Goal: Task Accomplishment & Management: Manage account settings

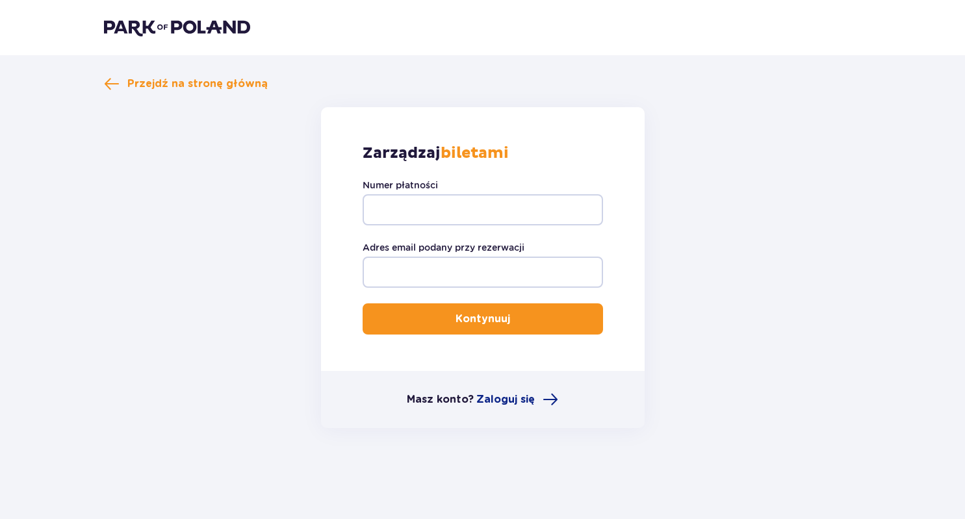
click at [474, 182] on div "Numer płatności" at bounding box center [482, 202] width 240 height 47
click at [475, 194] on div "Numer płatności" at bounding box center [482, 202] width 240 height 47
click at [476, 196] on input "Numer płatności" at bounding box center [482, 209] width 240 height 31
type input "r"
type input "t"
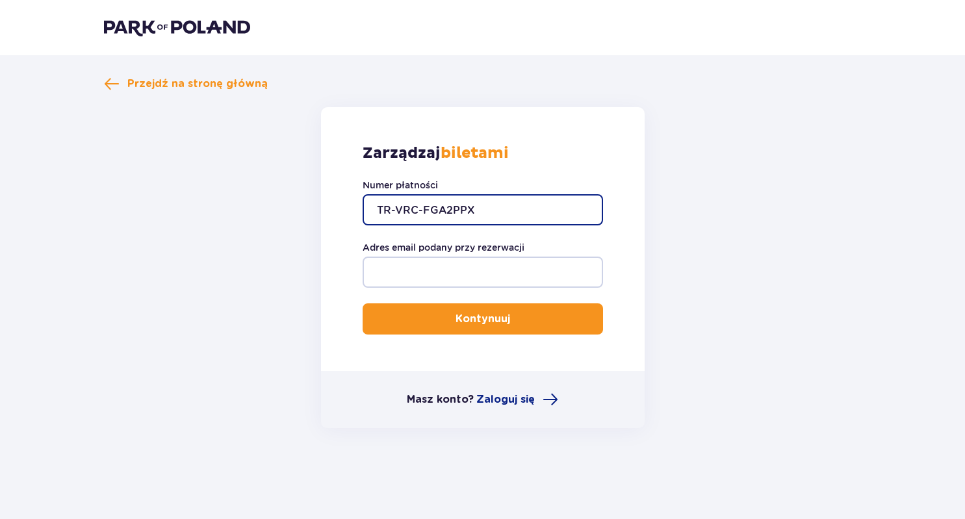
type input "TR-VRC-FGA2PPX"
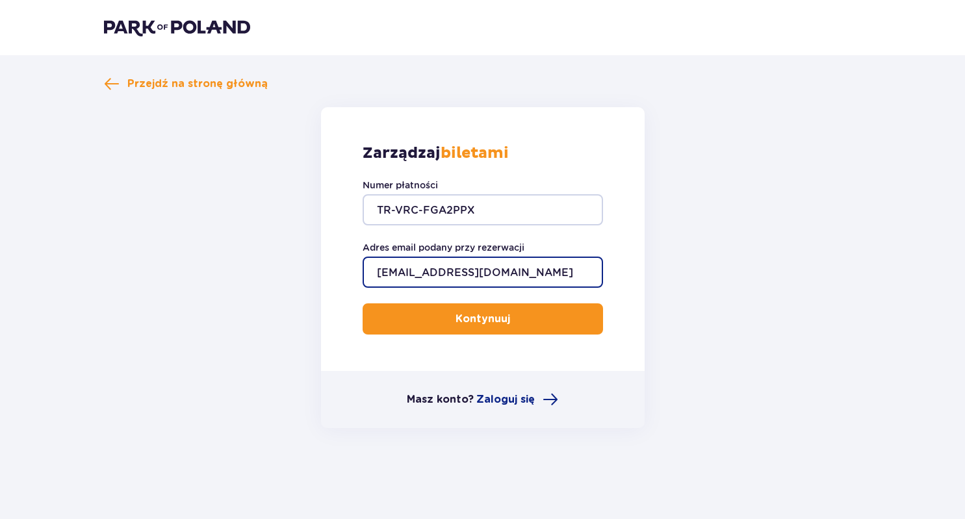
type input "[EMAIL_ADDRESS][DOMAIN_NAME]"
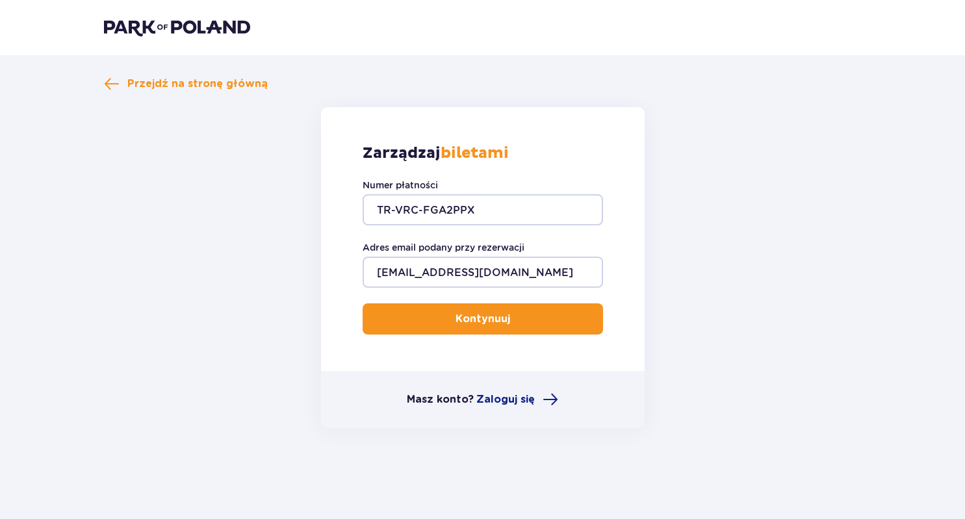
click at [607, 182] on div "Zarządzaj biletami Numer płatności TR-VRC-FGA2PPX Adres email podany przy rezer…" at bounding box center [482, 239] width 323 height 264
click at [474, 317] on p "Kontynuuj" at bounding box center [482, 319] width 55 height 14
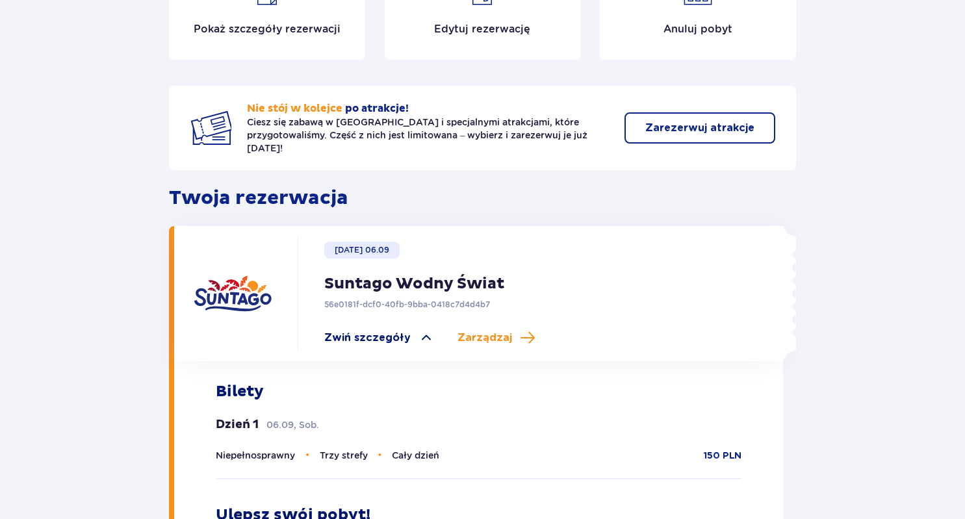
click at [388, 331] on span "Zwiń szczegóły" at bounding box center [367, 338] width 86 height 14
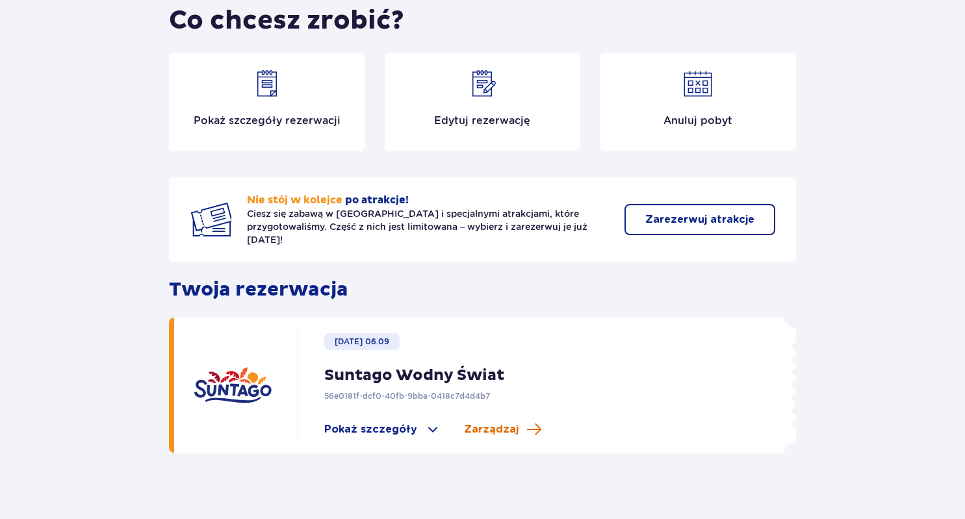
click at [509, 422] on span "Zarządzaj" at bounding box center [491, 429] width 55 height 14
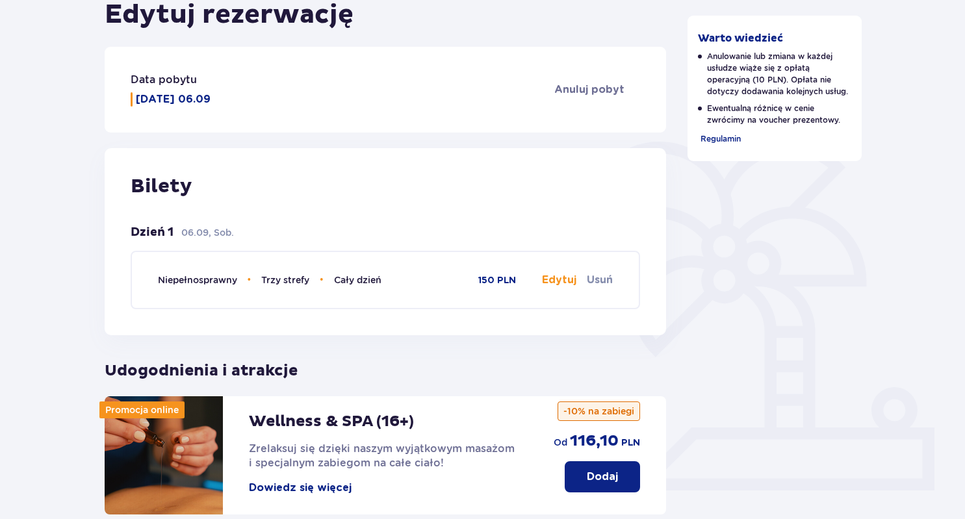
scroll to position [188, 0]
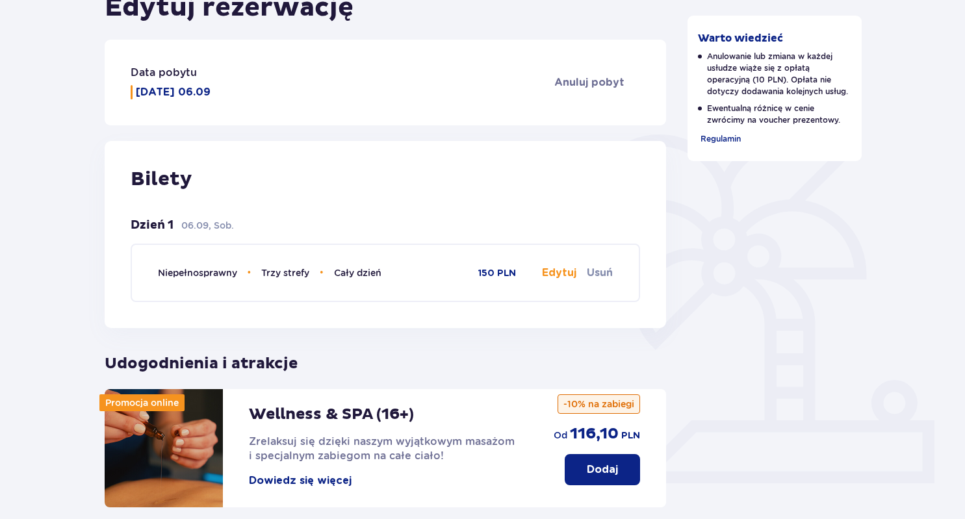
click at [550, 272] on button "Edytuj" at bounding box center [559, 273] width 34 height 14
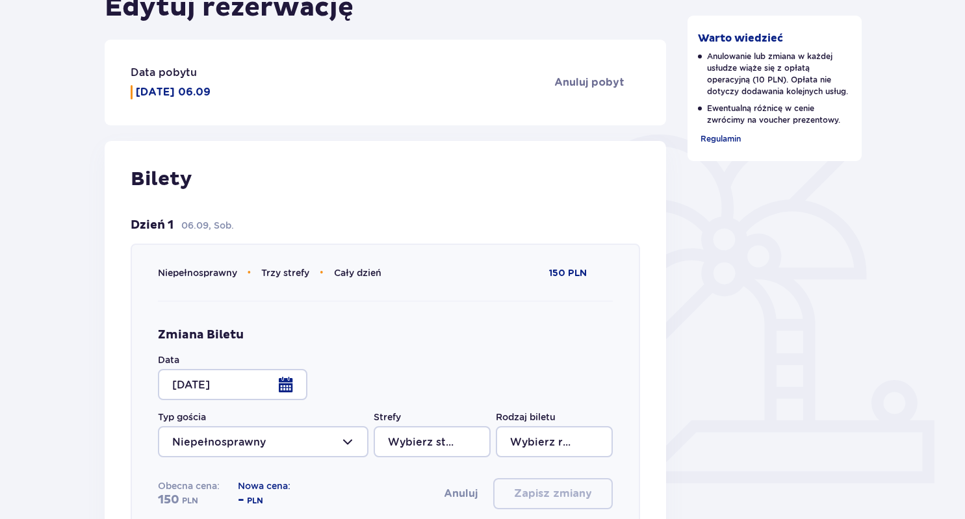
type input "Trzy strefy"
type input "Cały dzień"
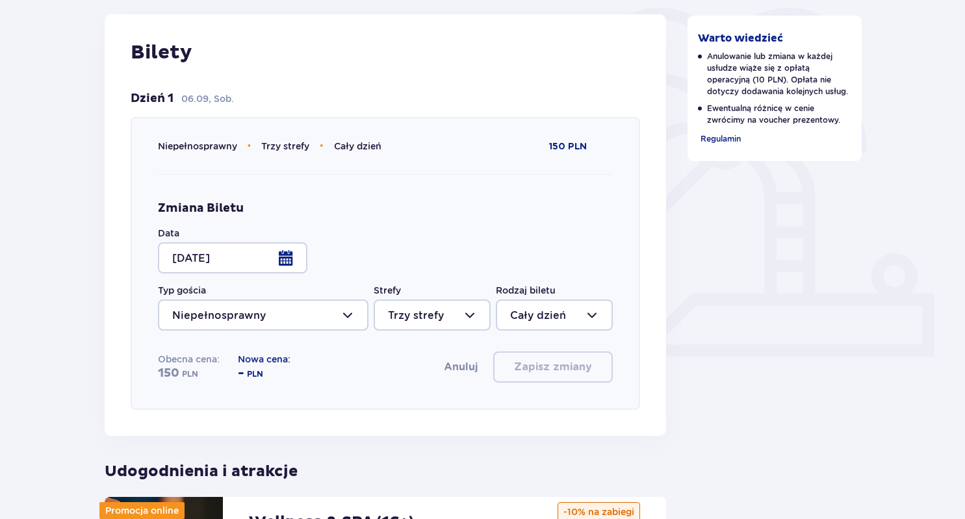
scroll to position [322, 0]
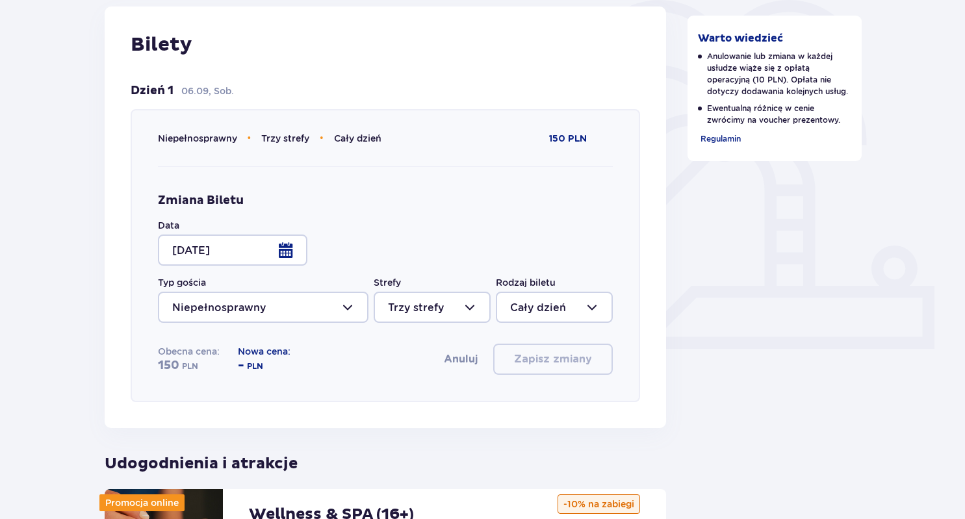
click at [284, 248] on div at bounding box center [232, 250] width 149 height 31
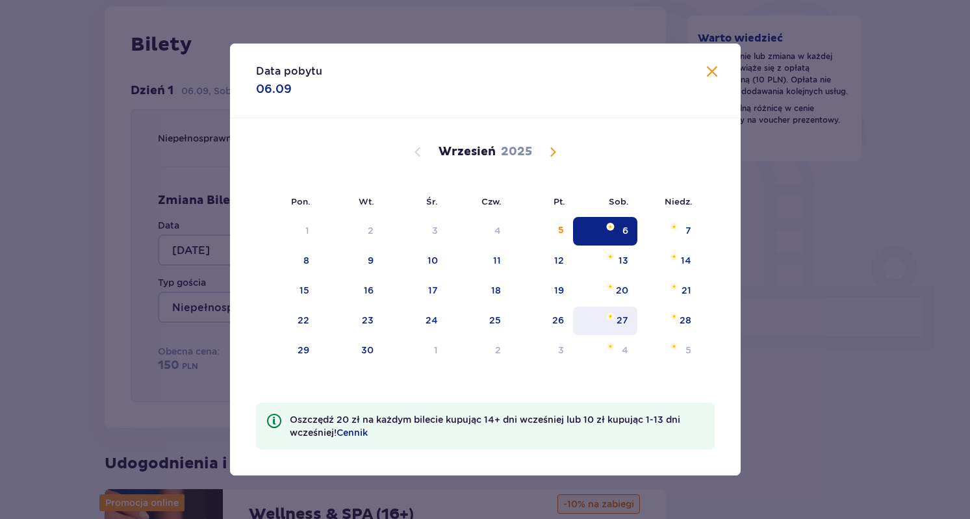
click at [617, 320] on div "27" at bounding box center [622, 320] width 12 height 13
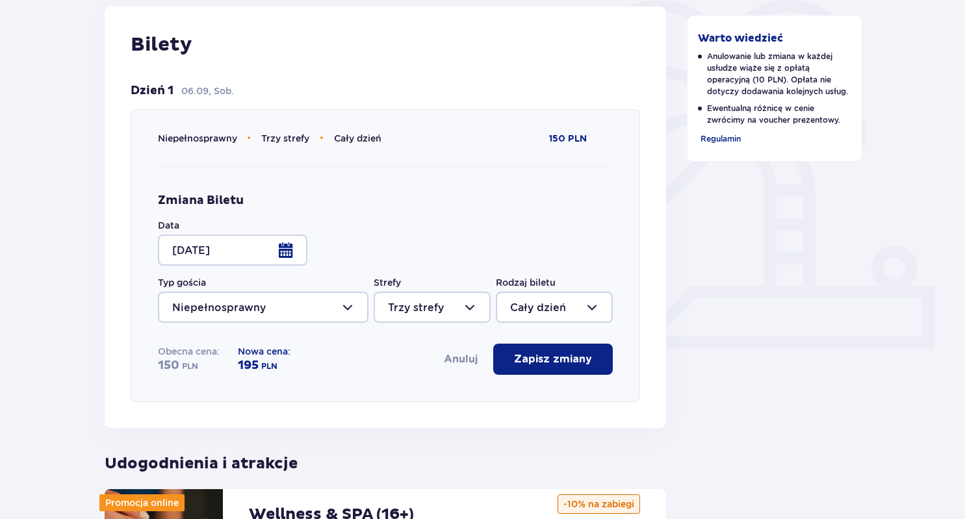
click at [466, 296] on div at bounding box center [432, 307] width 117 height 31
click at [507, 239] on div "Zmiana Biletu Data [DATE] Typ gościa Niepełnosprawny Strefy Trzy strefy Rodzaj …" at bounding box center [385, 284] width 455 height 182
click at [224, 253] on div at bounding box center [232, 250] width 149 height 31
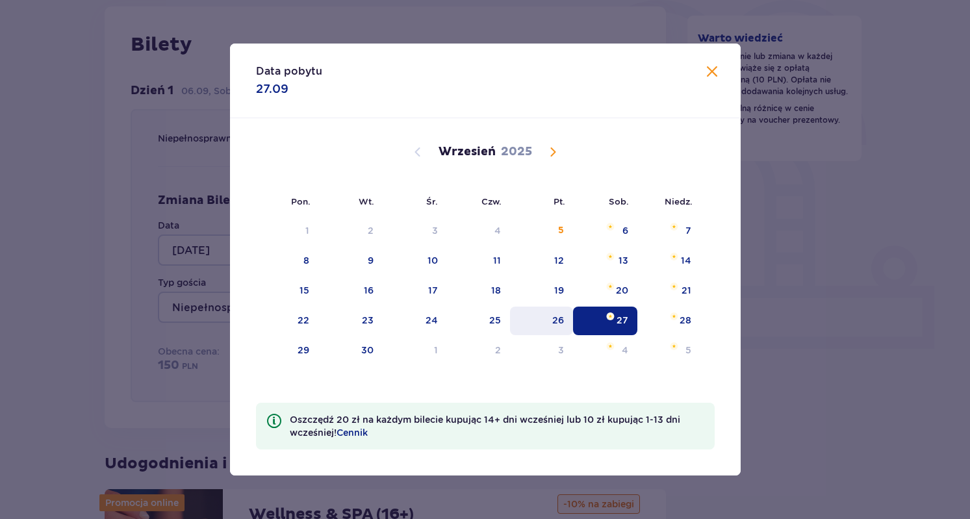
click at [547, 323] on div "26" at bounding box center [541, 321] width 63 height 29
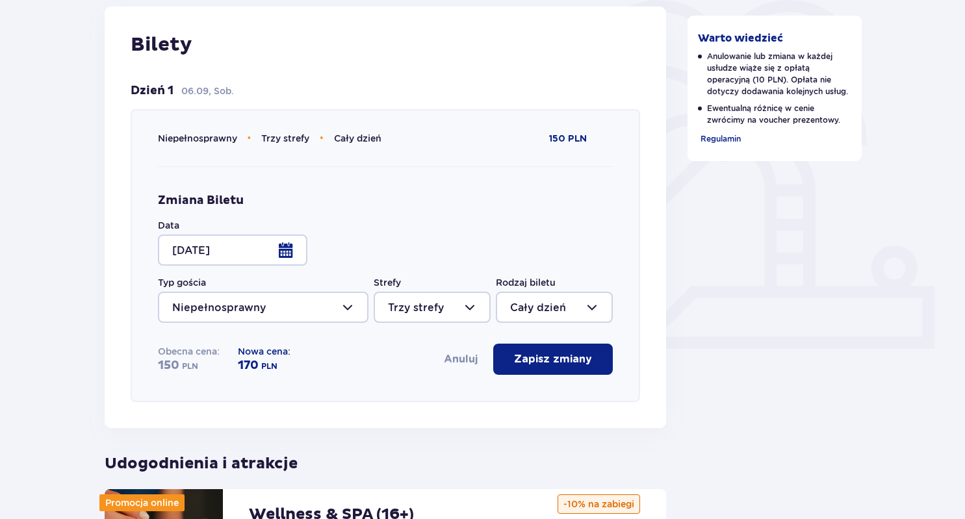
click at [266, 253] on div at bounding box center [232, 250] width 149 height 31
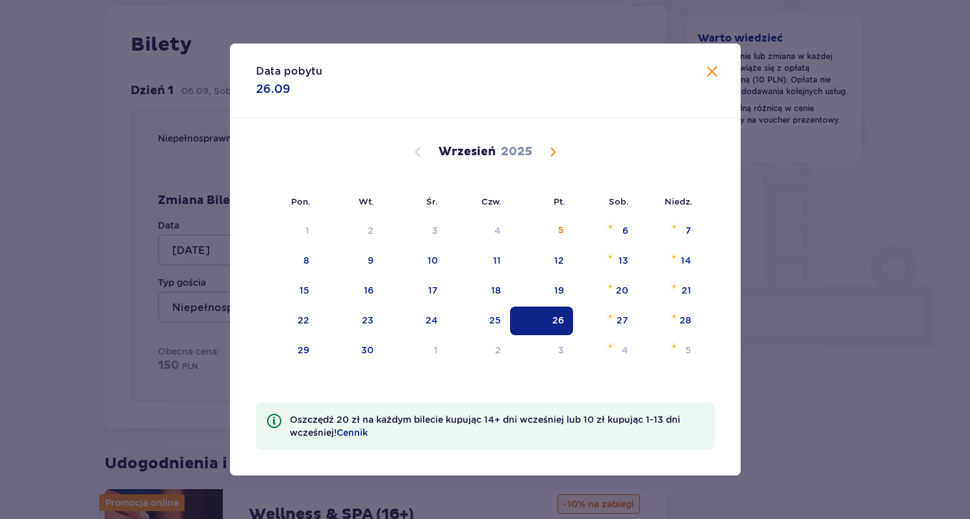
click at [557, 149] on span "Calendar" at bounding box center [553, 152] width 16 height 16
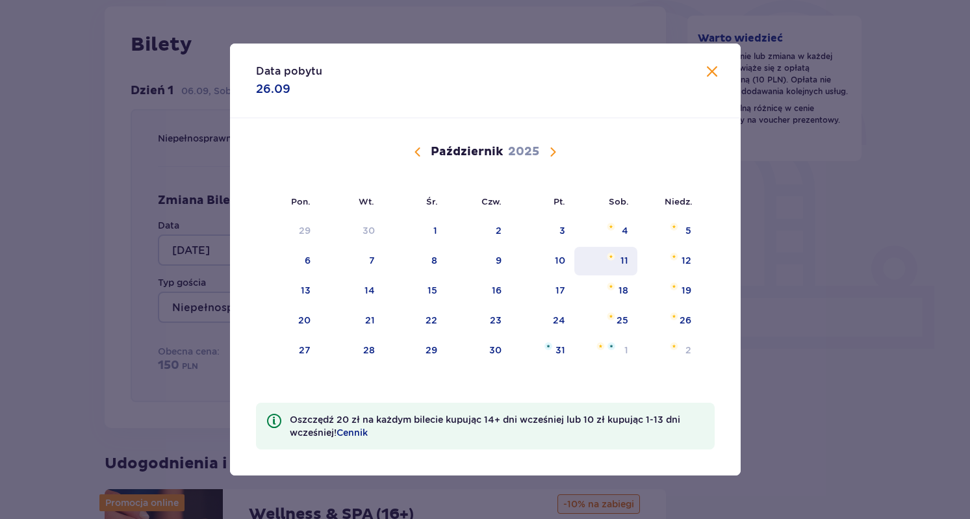
click at [619, 255] on div "11" at bounding box center [605, 261] width 63 height 29
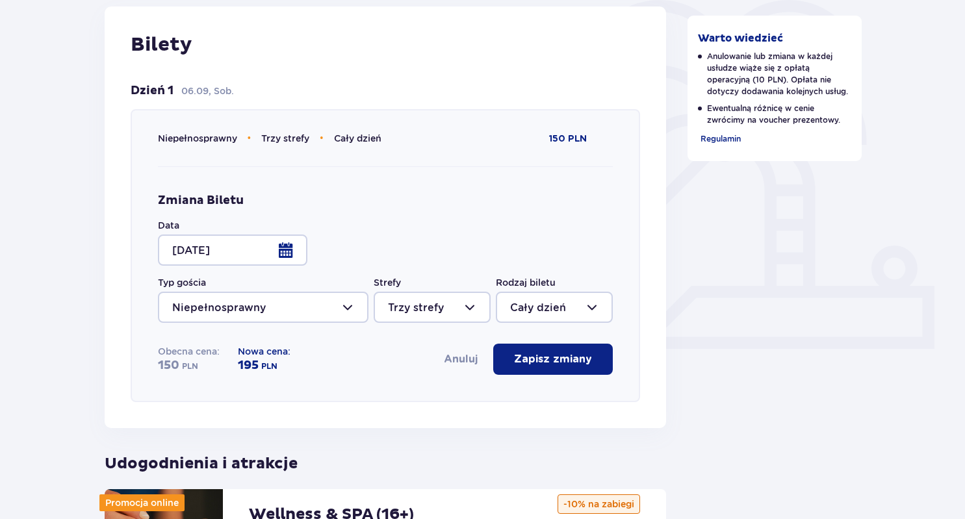
click at [268, 237] on div at bounding box center [232, 250] width 149 height 31
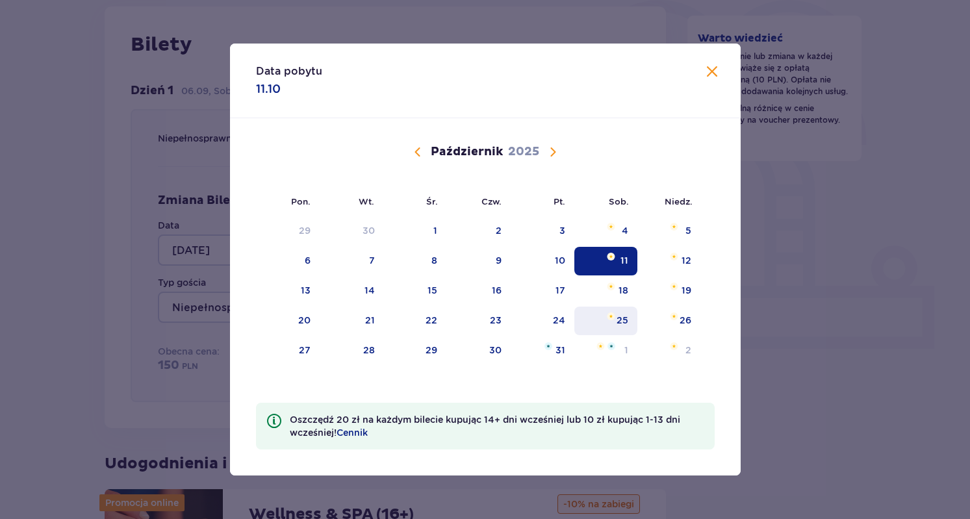
click at [629, 324] on div "25" at bounding box center [605, 321] width 63 height 29
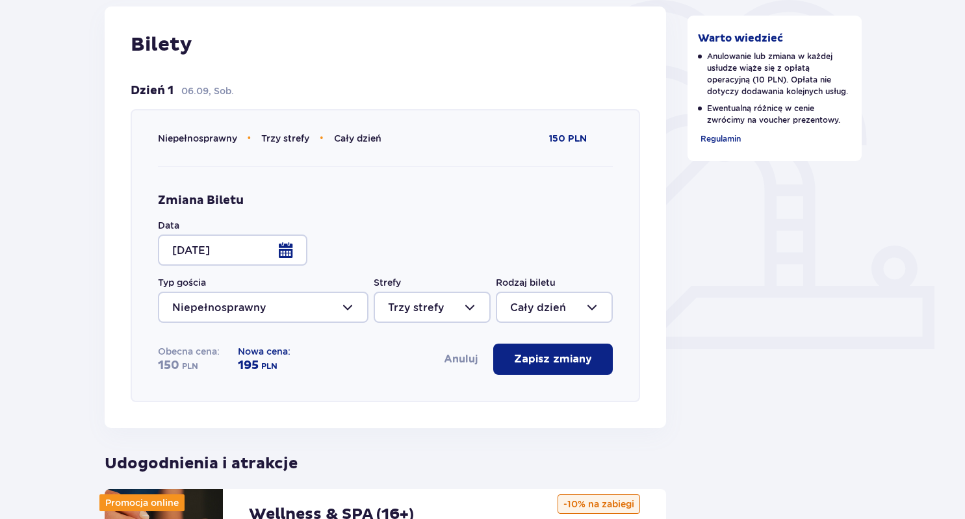
click at [309, 255] on div "Zmiana Biletu Data [DATE] Typ gościa Niepełnosprawny Strefy Trzy strefy Rodzaj …" at bounding box center [385, 284] width 455 height 182
click at [277, 248] on div at bounding box center [232, 250] width 149 height 31
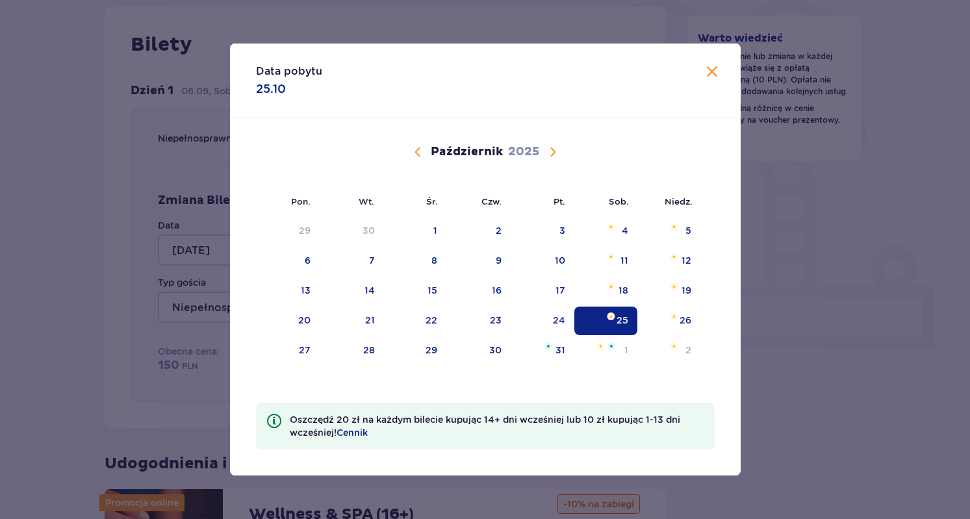
click at [424, 160] on div "[DATE]" at bounding box center [485, 166] width 430 height 97
click at [423, 156] on span "Calendar" at bounding box center [418, 152] width 16 height 16
click at [623, 330] on div "27" at bounding box center [605, 321] width 64 height 29
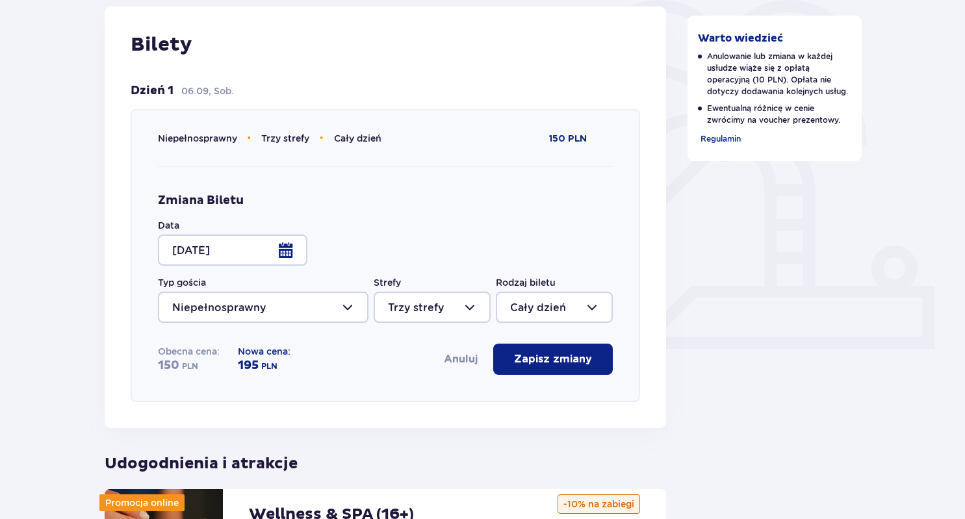
click at [459, 301] on div at bounding box center [432, 307] width 117 height 31
click at [217, 260] on div at bounding box center [232, 250] width 149 height 31
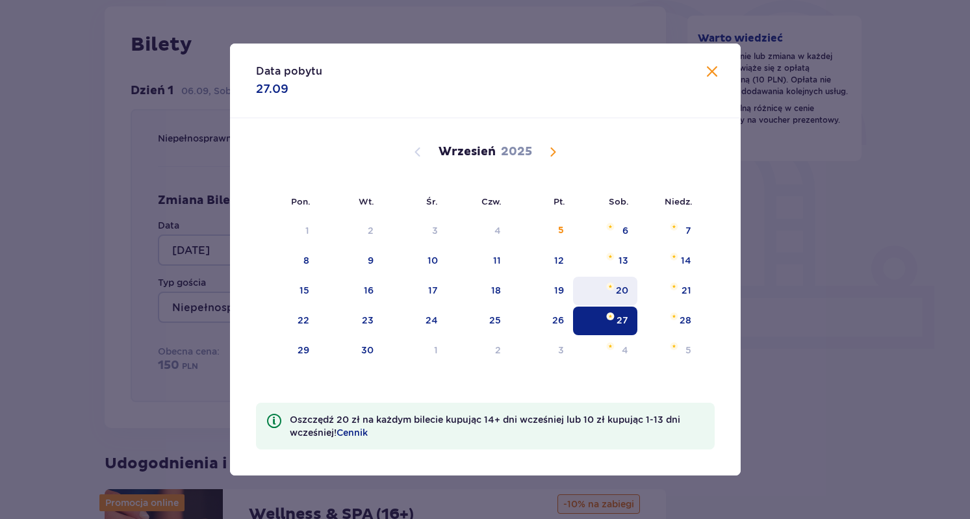
click at [625, 285] on div "20" at bounding box center [622, 290] width 12 height 13
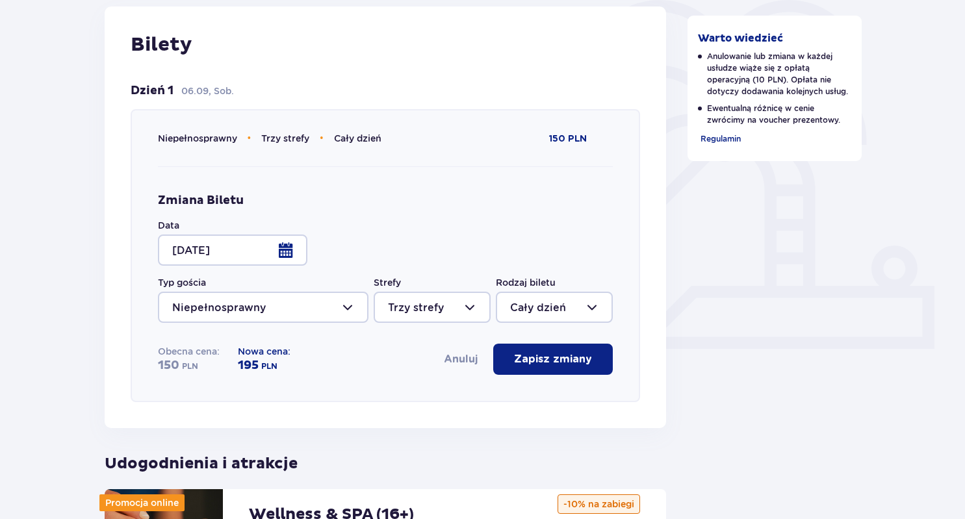
click at [273, 249] on div at bounding box center [232, 250] width 149 height 31
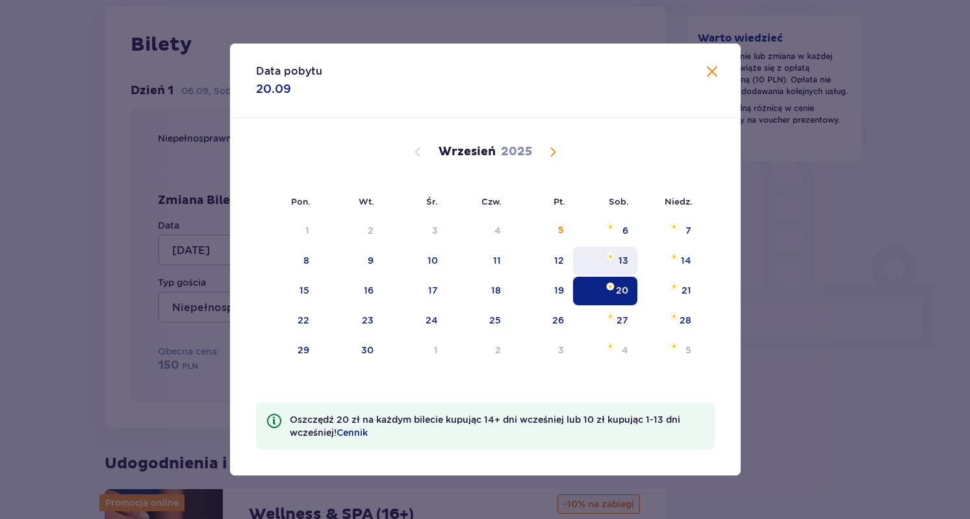
click at [623, 247] on div "13" at bounding box center [605, 261] width 64 height 29
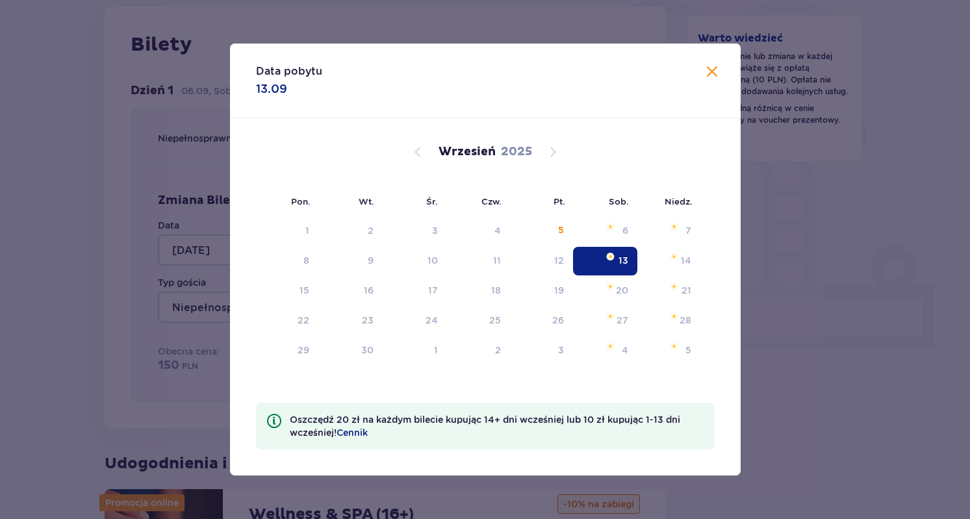
type input "[DATE]"
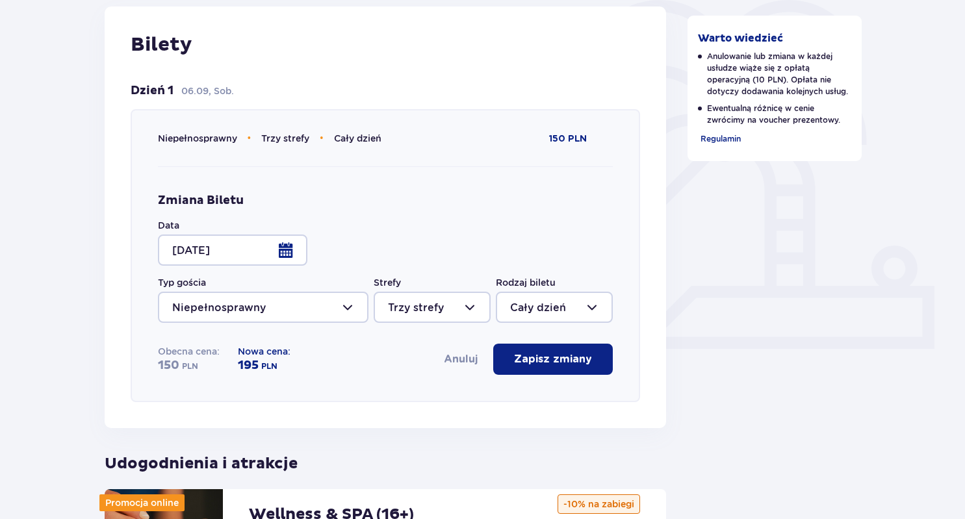
click at [279, 245] on div at bounding box center [232, 250] width 149 height 31
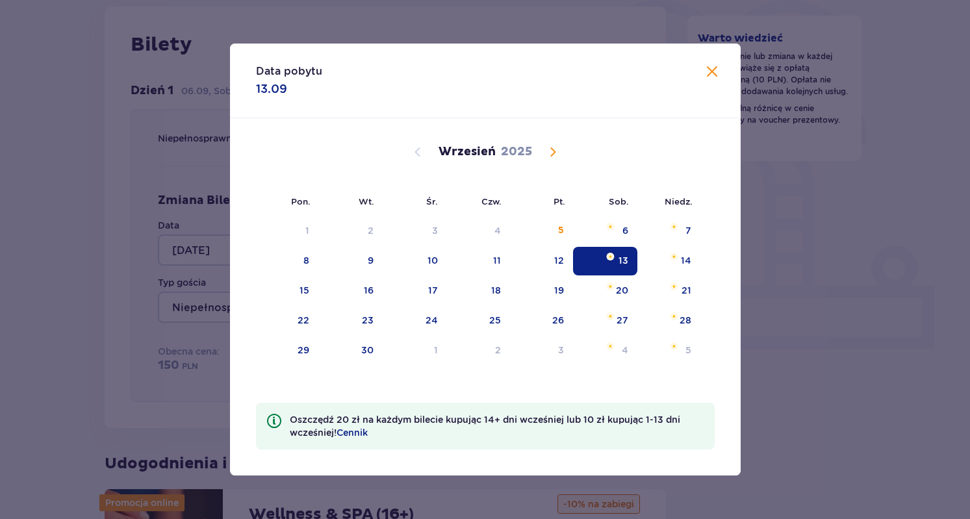
click at [720, 70] on div "Data pobytu 13.09" at bounding box center [485, 81] width 511 height 75
click at [706, 70] on span at bounding box center [712, 72] width 16 height 16
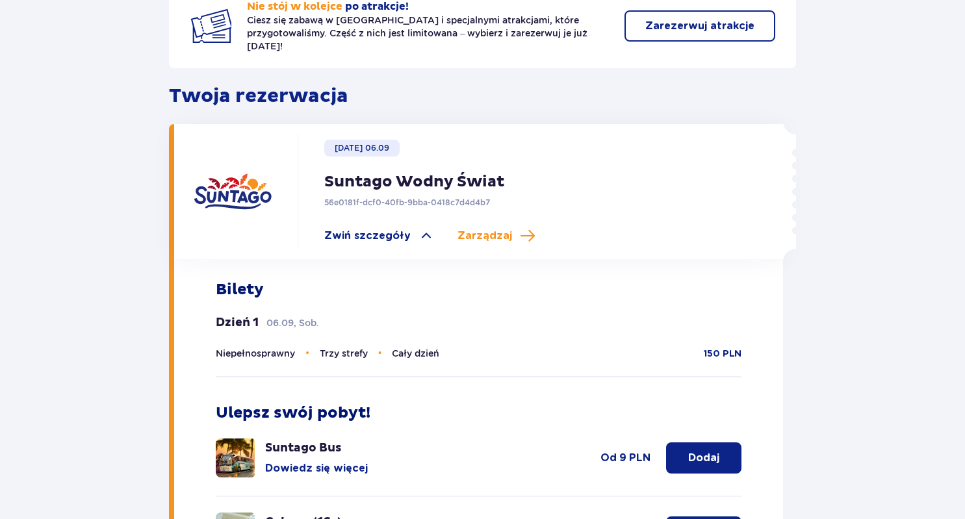
scroll to position [129, 0]
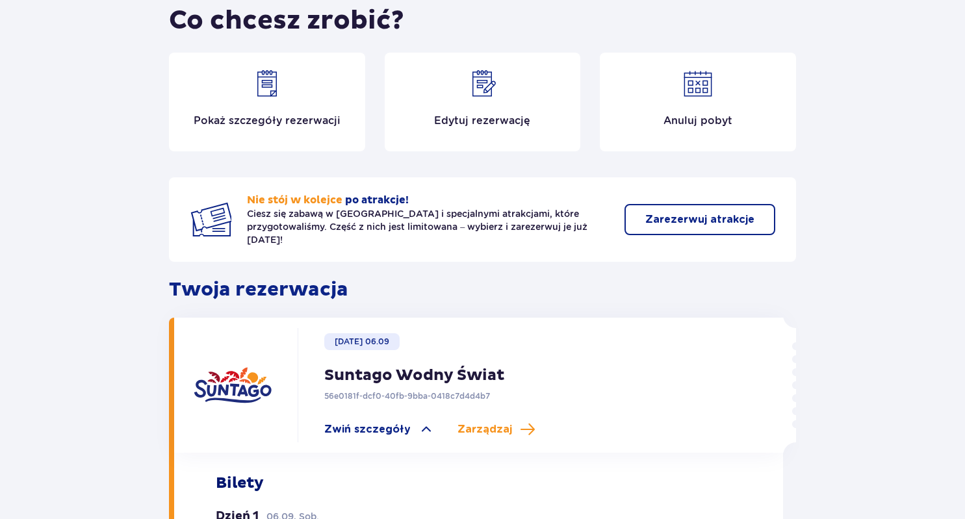
click at [470, 134] on div "Edytuj rezerwację" at bounding box center [483, 102] width 196 height 99
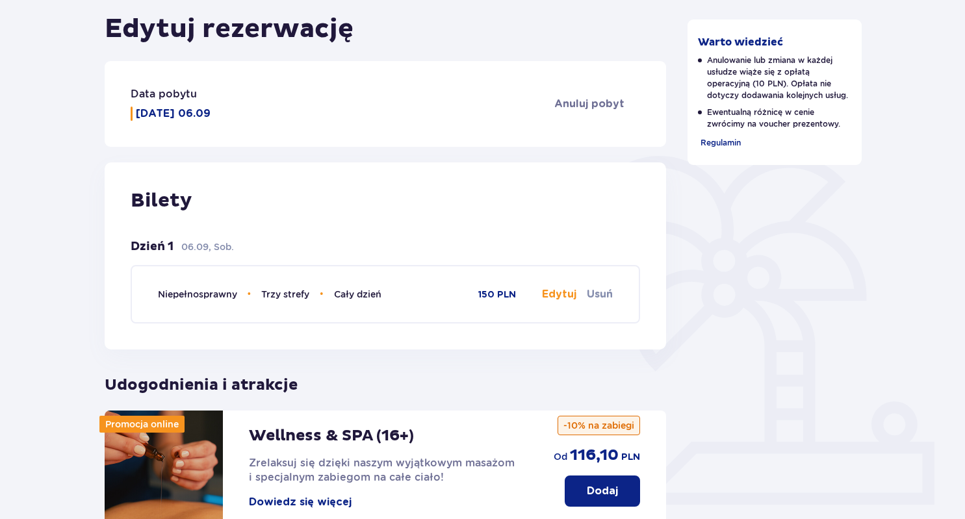
scroll to position [181, 0]
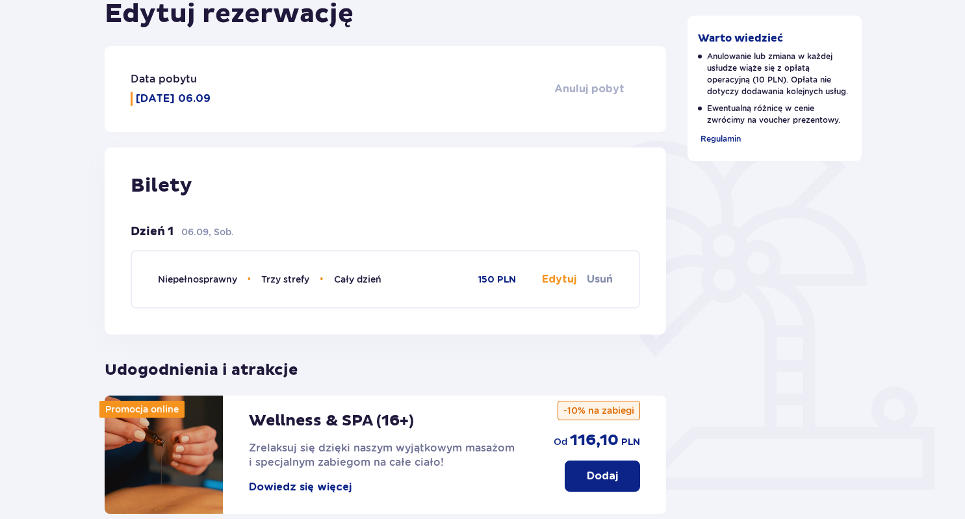
click at [592, 93] on span "Anuluj pobyt" at bounding box center [589, 89] width 70 height 14
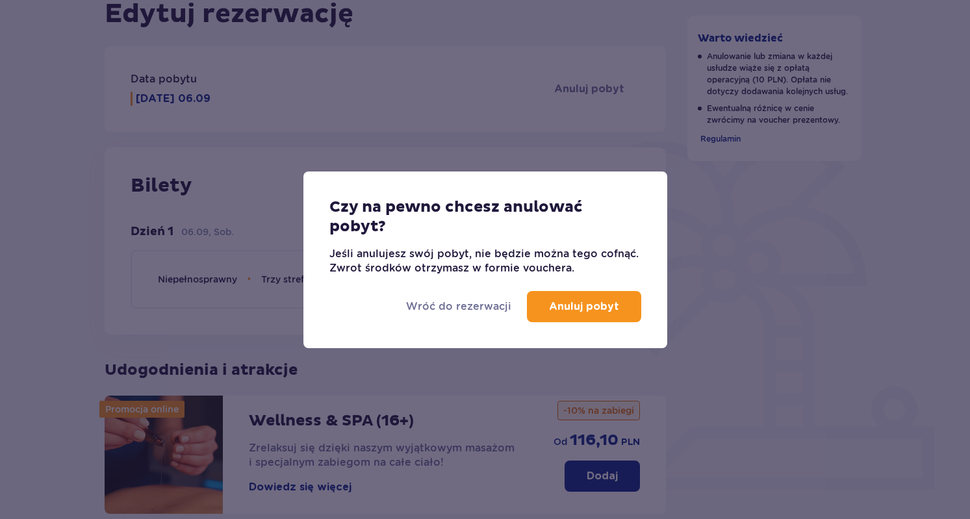
click at [598, 312] on p "Anuluj pobyt" at bounding box center [584, 306] width 70 height 14
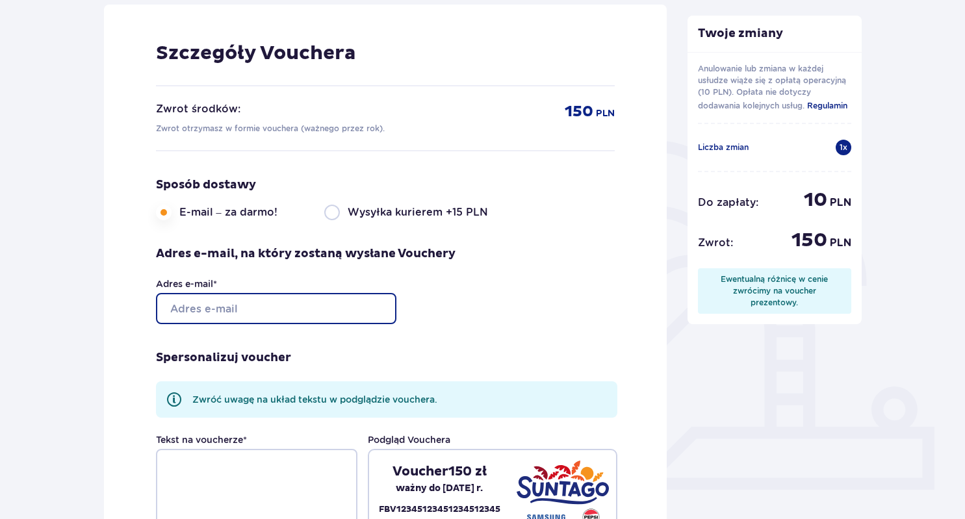
click at [370, 302] on input "Adres e-mail *" at bounding box center [276, 308] width 240 height 31
type input "[EMAIL_ADDRESS][DOMAIN_NAME]"
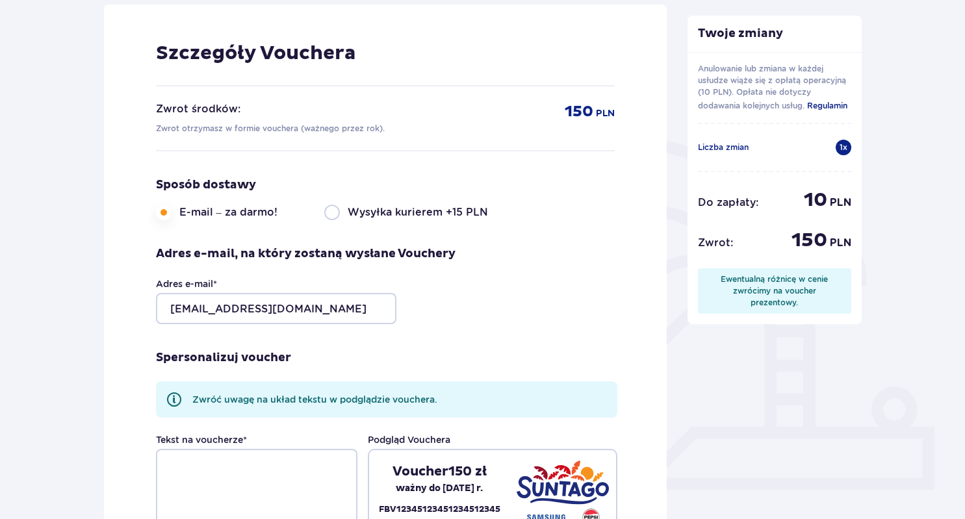
click at [431, 361] on div "Spersonalizuj voucher Zwróć uwagę na układ tekstu w podglądzie vouchera. Tekst …" at bounding box center [386, 467] width 461 height 286
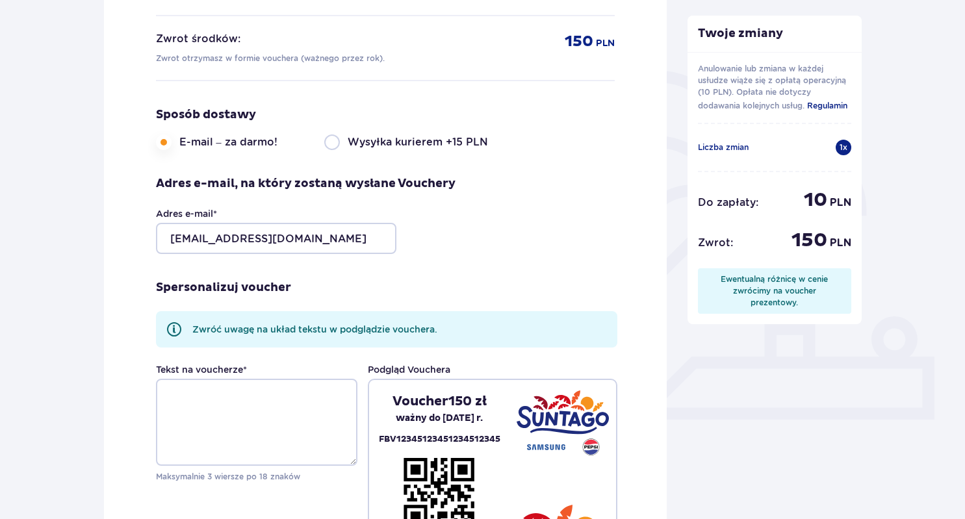
scroll to position [279, 0]
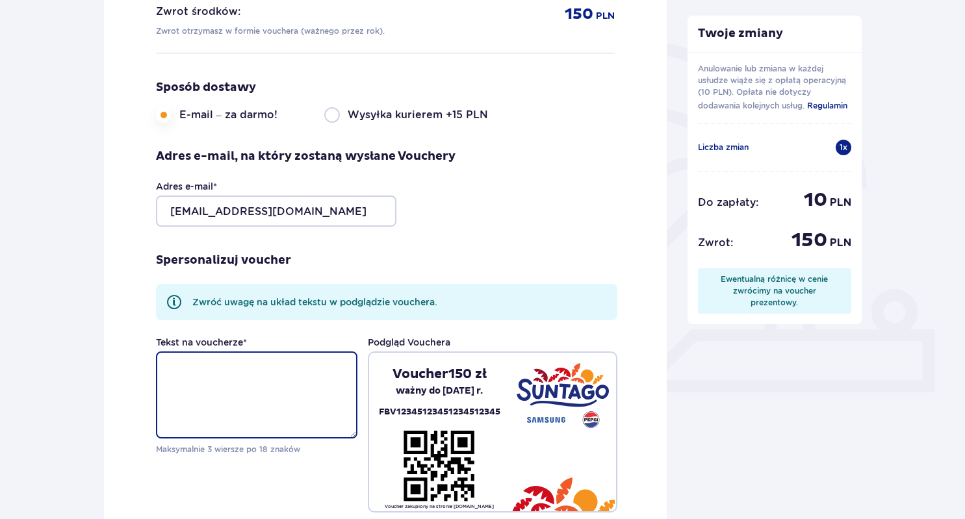
click at [301, 388] on textarea "Tekst na voucherze *" at bounding box center [256, 394] width 201 height 87
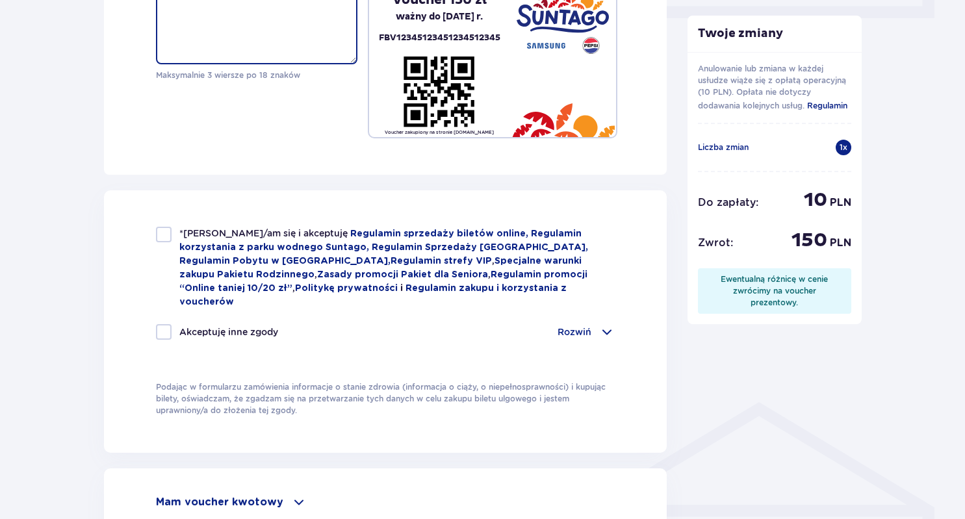
scroll to position [655, 0]
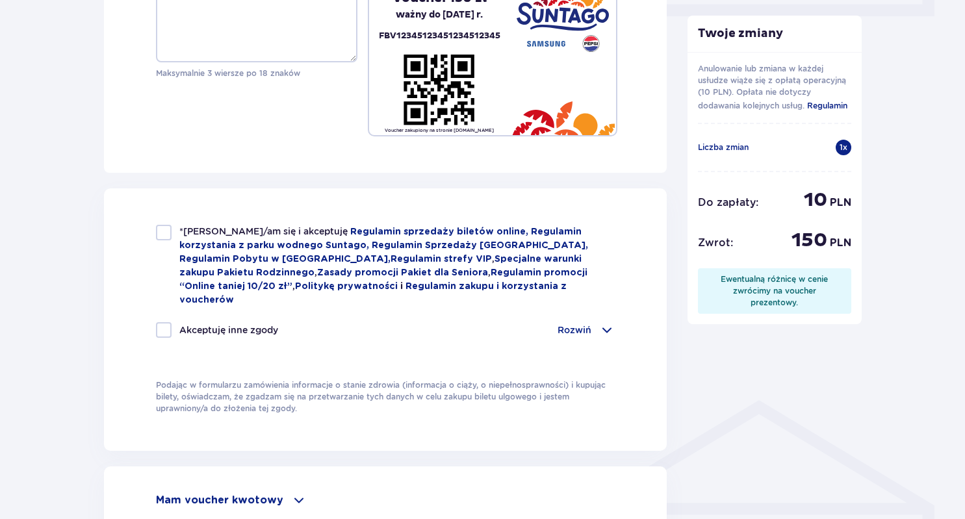
click at [165, 236] on div at bounding box center [164, 233] width 16 height 16
checkbox input "true"
click at [161, 322] on div at bounding box center [164, 330] width 16 height 16
checkbox input "true"
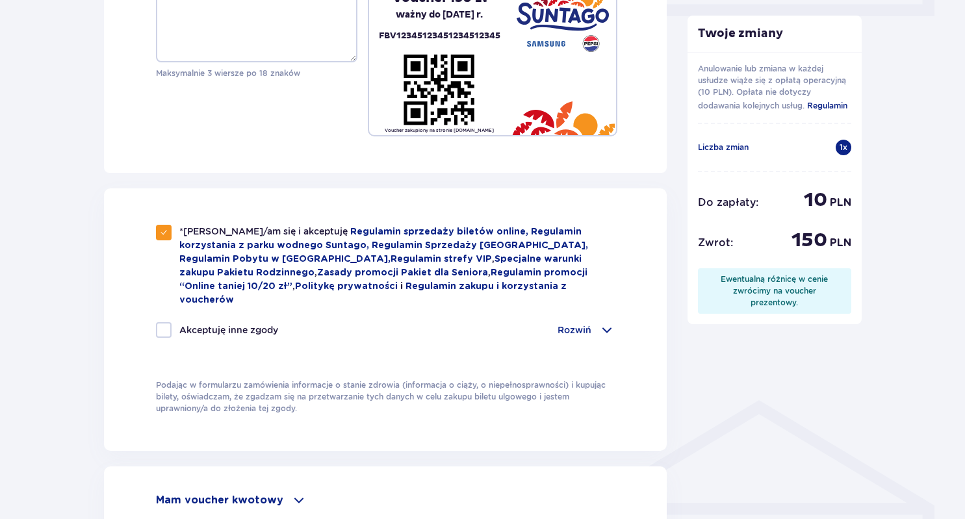
checkbox input "true"
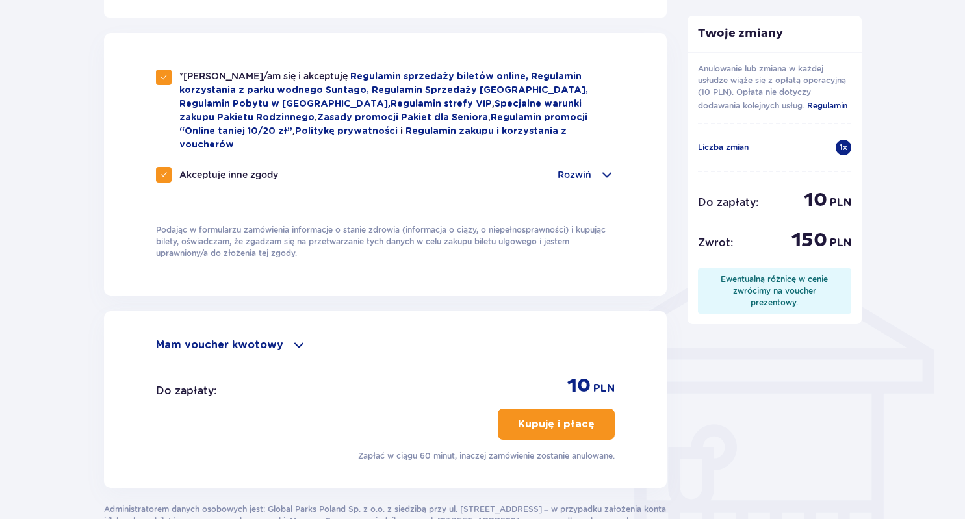
scroll to position [812, 0]
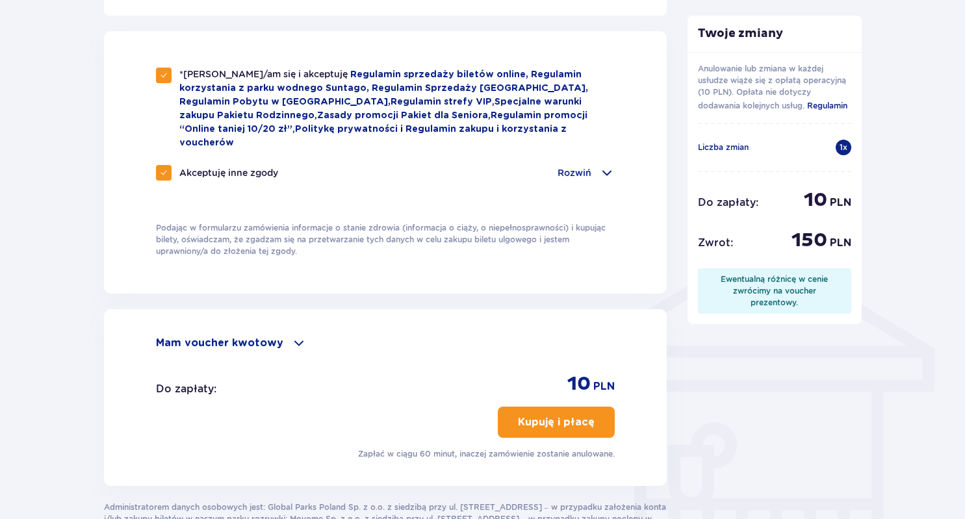
click at [291, 335] on span at bounding box center [299, 343] width 16 height 16
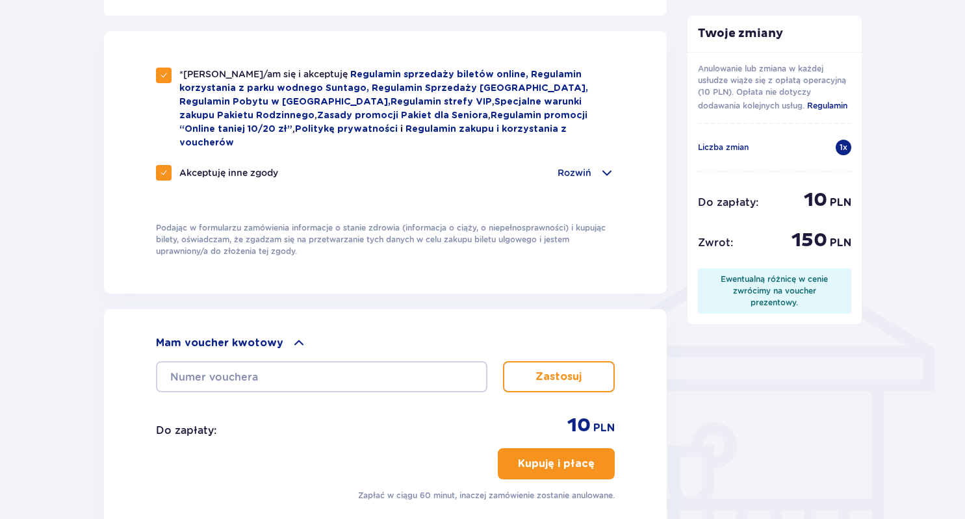
click at [283, 335] on div "Mam voucher kwotowy" at bounding box center [385, 343] width 459 height 16
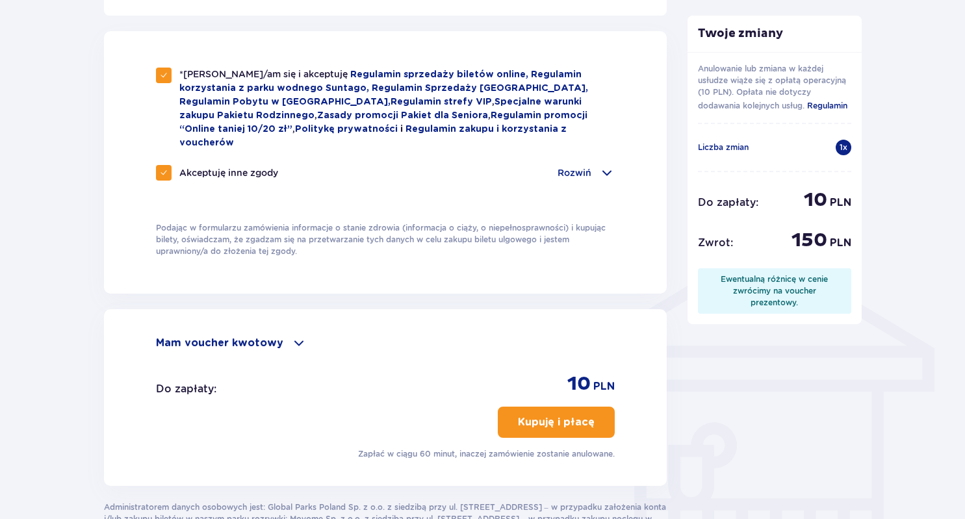
click at [282, 335] on div "Mam voucher kwotowy" at bounding box center [385, 343] width 459 height 16
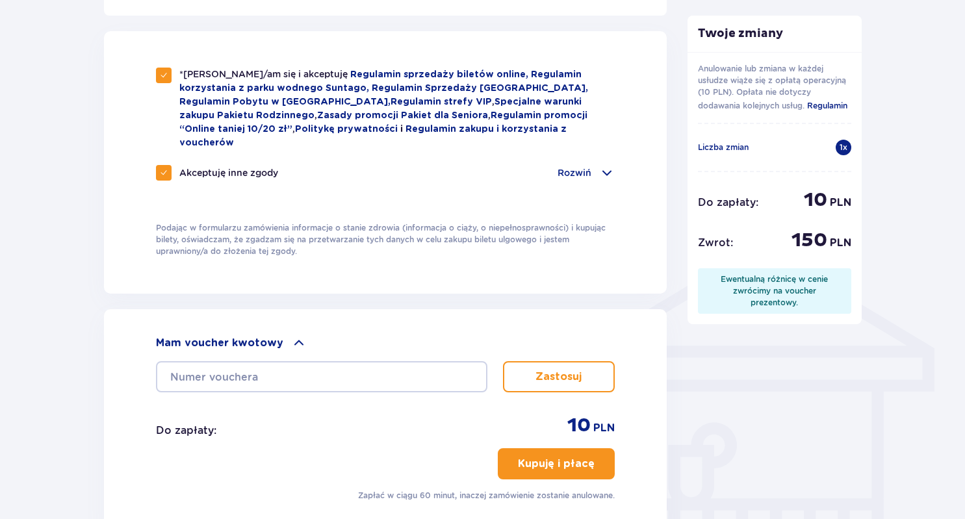
click at [273, 336] on p "Mam voucher kwotowy" at bounding box center [219, 343] width 127 height 14
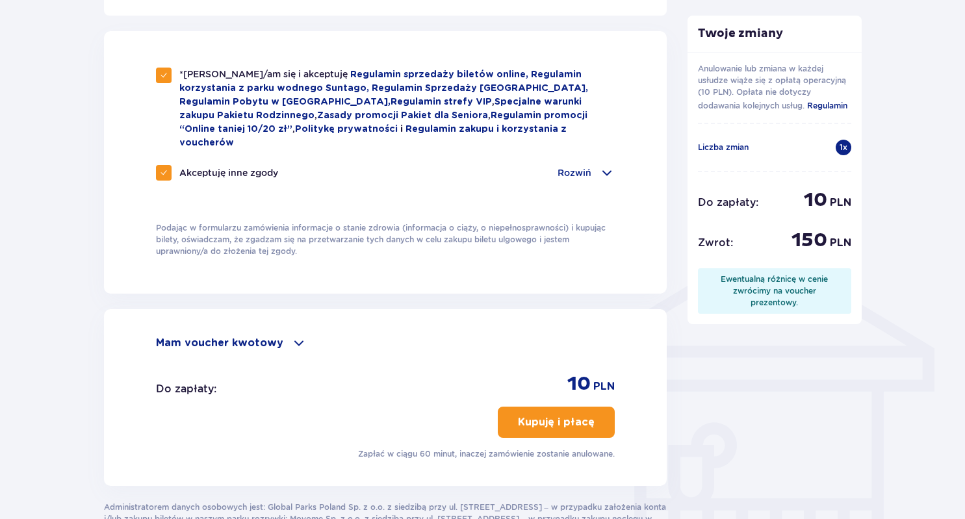
click at [263, 336] on p "Mam voucher kwotowy" at bounding box center [219, 343] width 127 height 14
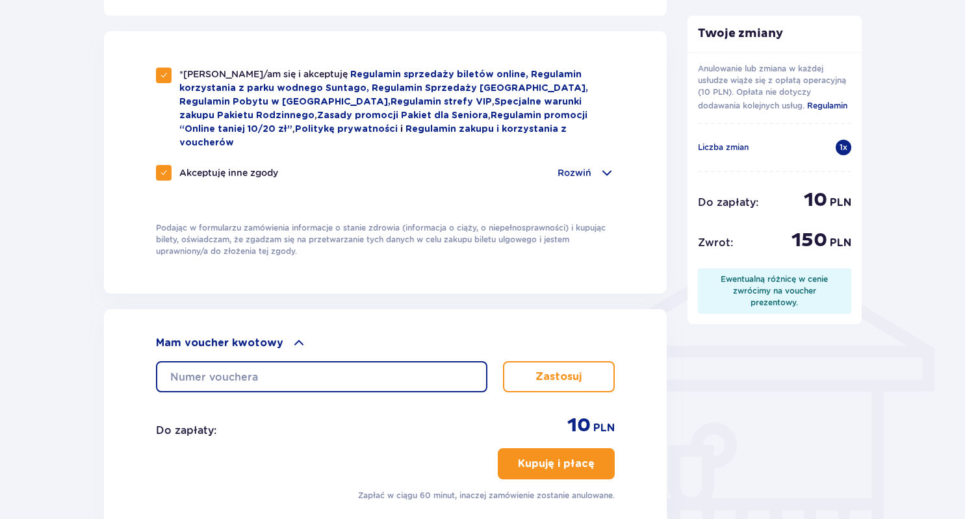
click at [296, 366] on input "text" at bounding box center [321, 376] width 331 height 31
type input "0660007084299420"
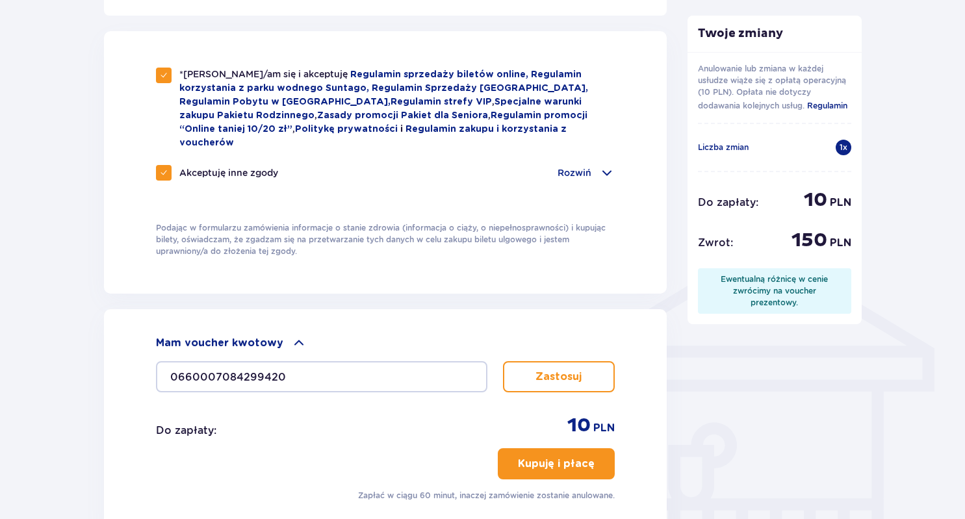
click at [589, 361] on button "Zastosuj" at bounding box center [559, 376] width 112 height 31
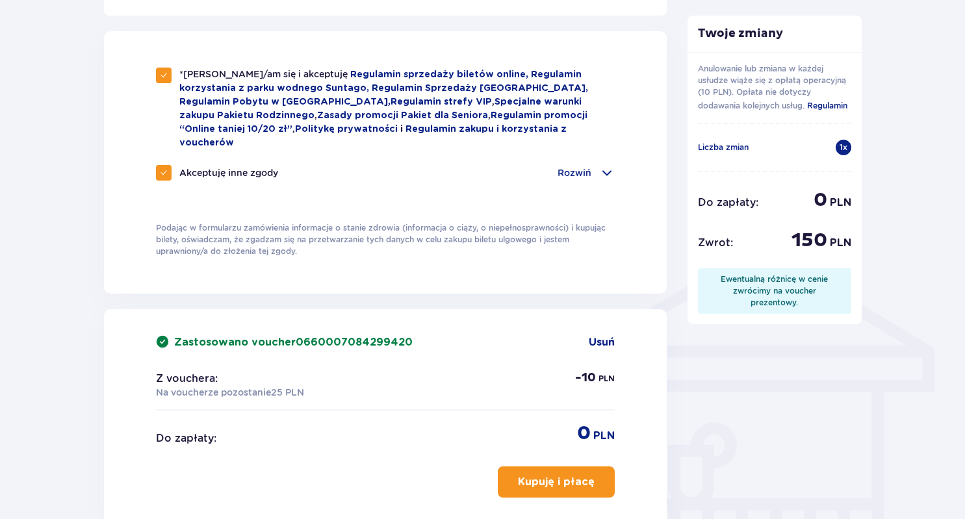
click at [565, 475] on p "Kupuję i płacę" at bounding box center [556, 482] width 77 height 14
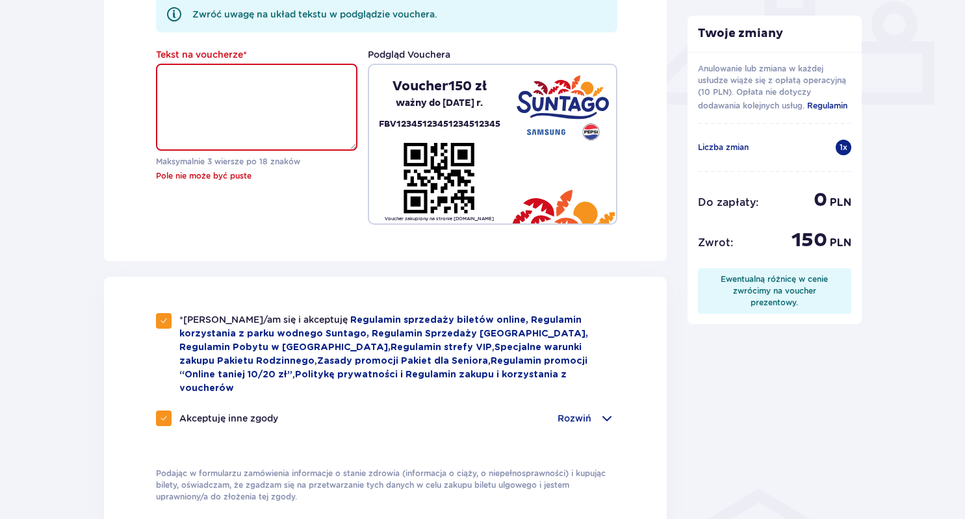
scroll to position [565, 0]
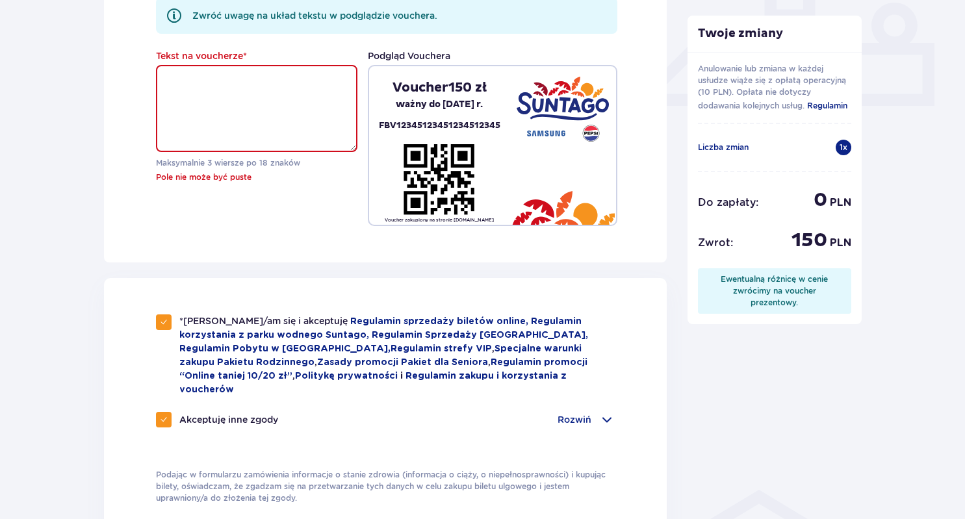
drag, startPoint x: 336, startPoint y: 158, endPoint x: 335, endPoint y: 149, distance: 8.5
click at [335, 155] on div "Tekst na voucherze * Maksymalnie 3 wiersze po 18 znaków Pole nie może być puste" at bounding box center [256, 116] width 201 height 134
click at [335, 146] on textarea "Tekst na voucherze *" at bounding box center [256, 108] width 201 height 87
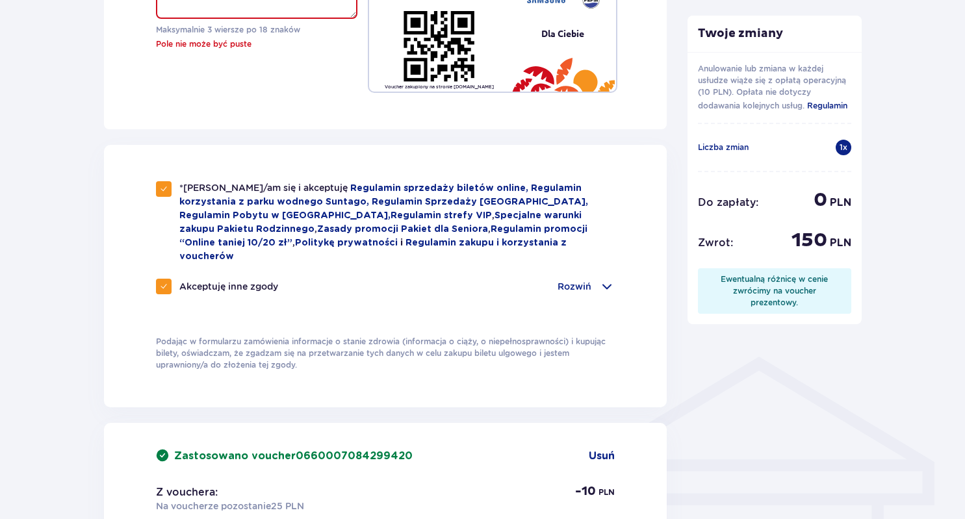
scroll to position [767, 0]
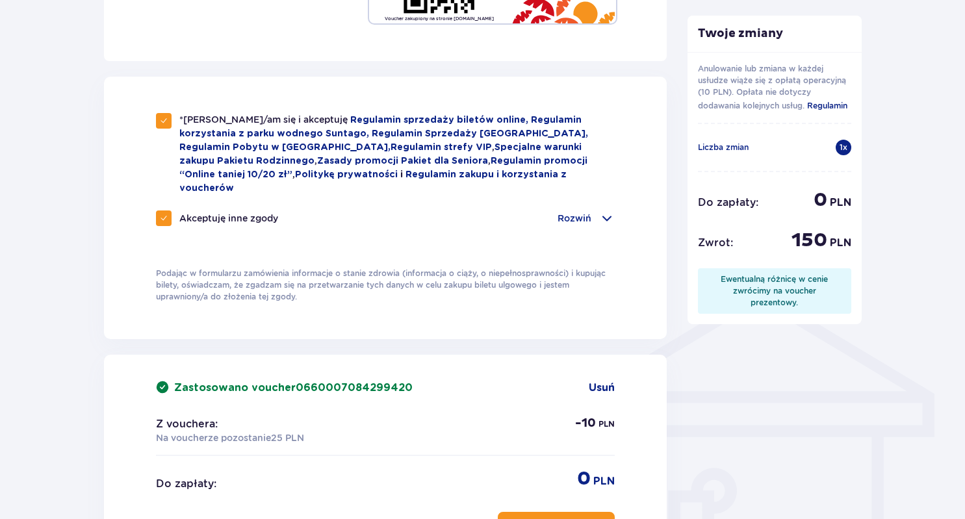
type textarea "Dla Ciebie"
click at [537, 512] on button "Kupuję i płacę" at bounding box center [556, 527] width 117 height 31
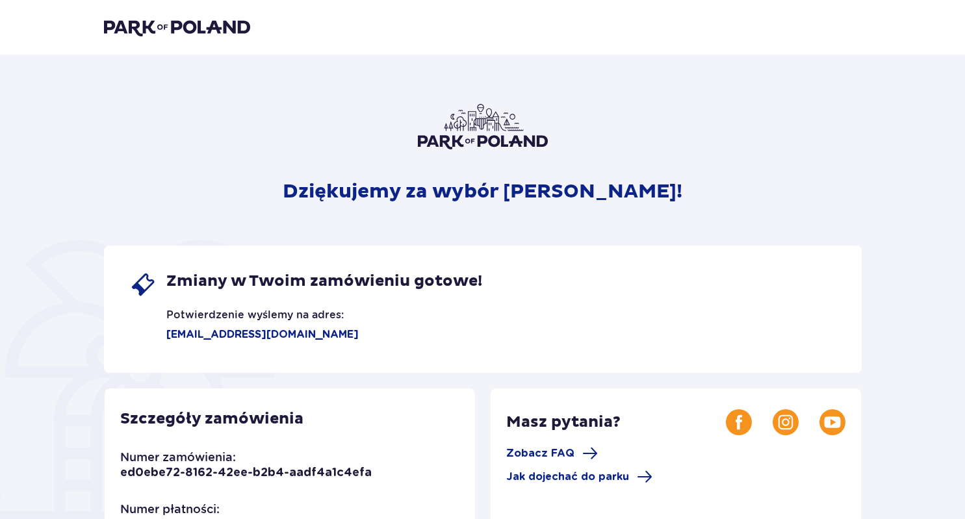
click at [157, 38] on header at bounding box center [482, 27] width 965 height 55
click at [162, 29] on img at bounding box center [177, 27] width 146 height 18
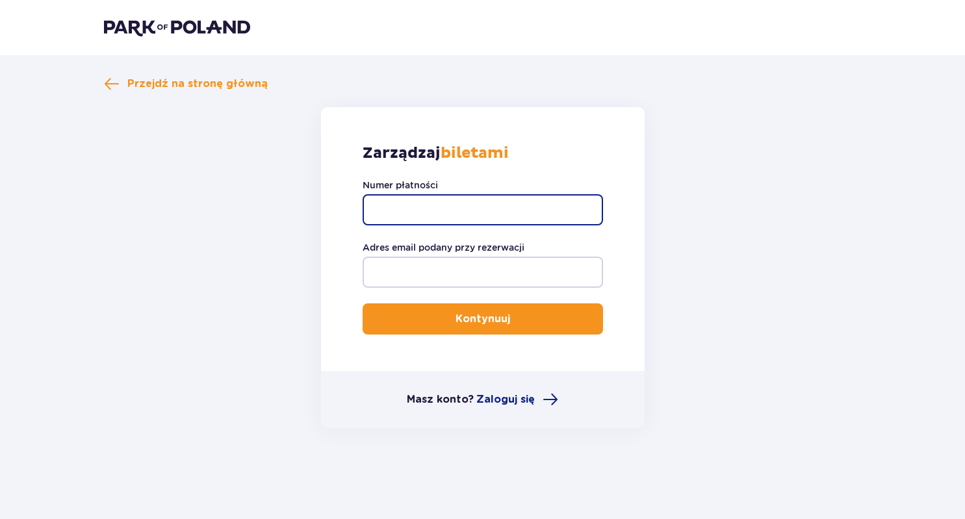
click at [503, 212] on input "Numer płatności" at bounding box center [482, 209] width 240 height 31
type input "t"
type input "a"
type input "T"
type input "TR-VRC-FGA26BX"
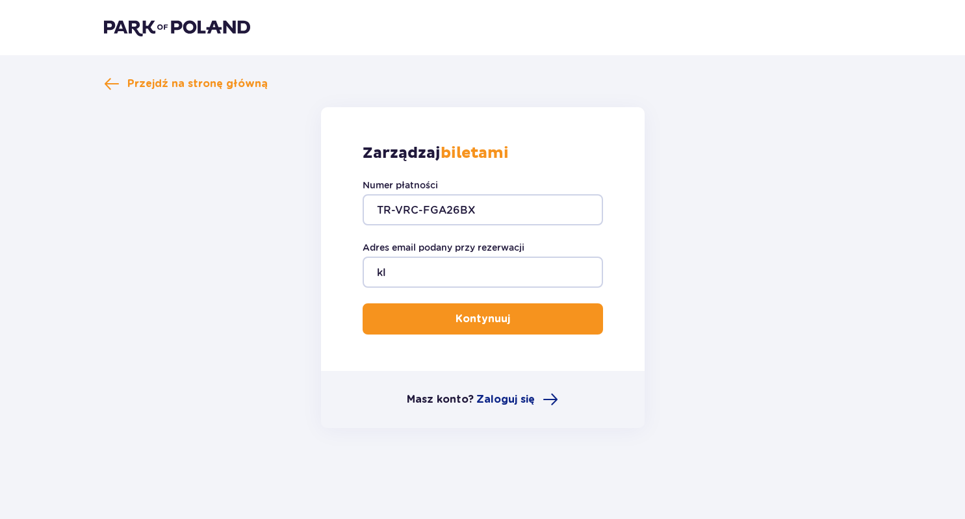
click at [471, 322] on p "Kontynuuj" at bounding box center [482, 319] width 55 height 14
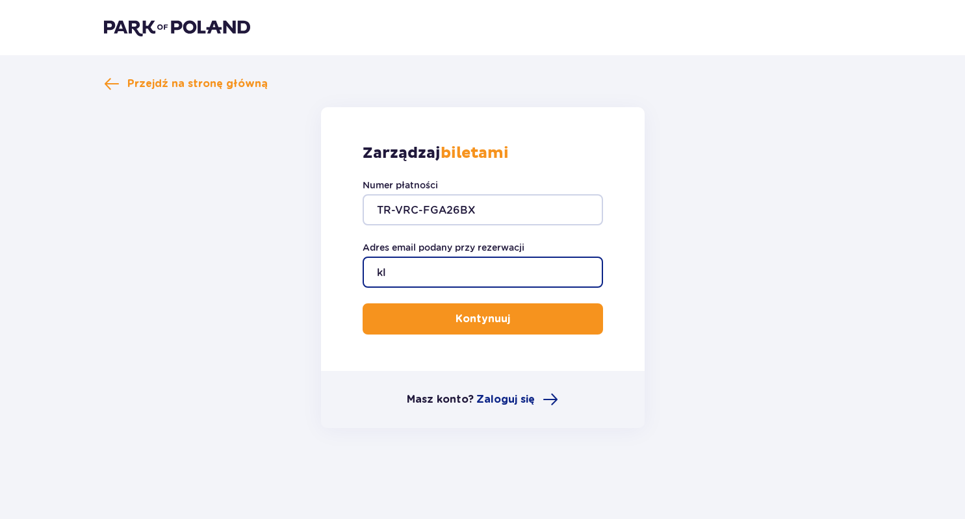
click at [468, 281] on input "kl" at bounding box center [482, 272] width 240 height 31
click at [468, 275] on input "kl" at bounding box center [482, 272] width 240 height 31
type input "kla"
type input "[EMAIL_ADDRESS][DOMAIN_NAME]"
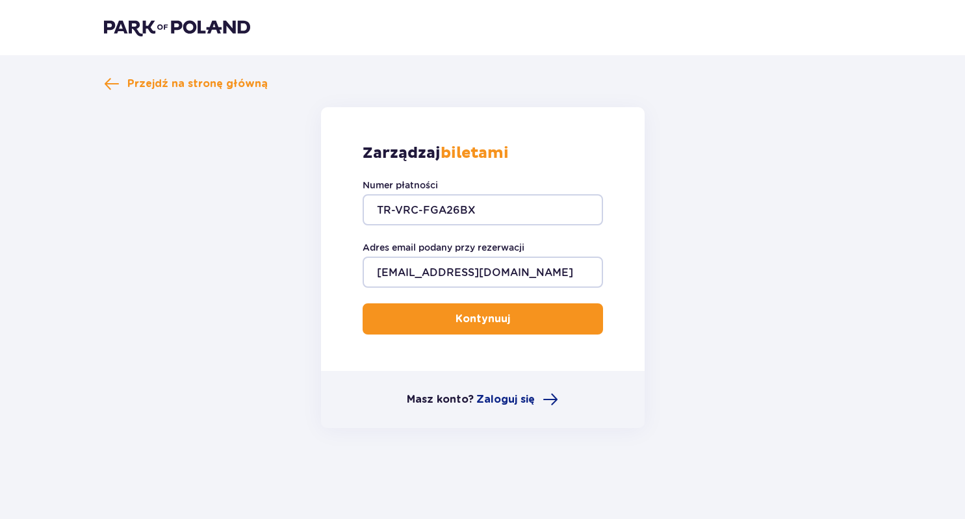
click at [513, 320] on span "submit" at bounding box center [513, 319] width 16 height 16
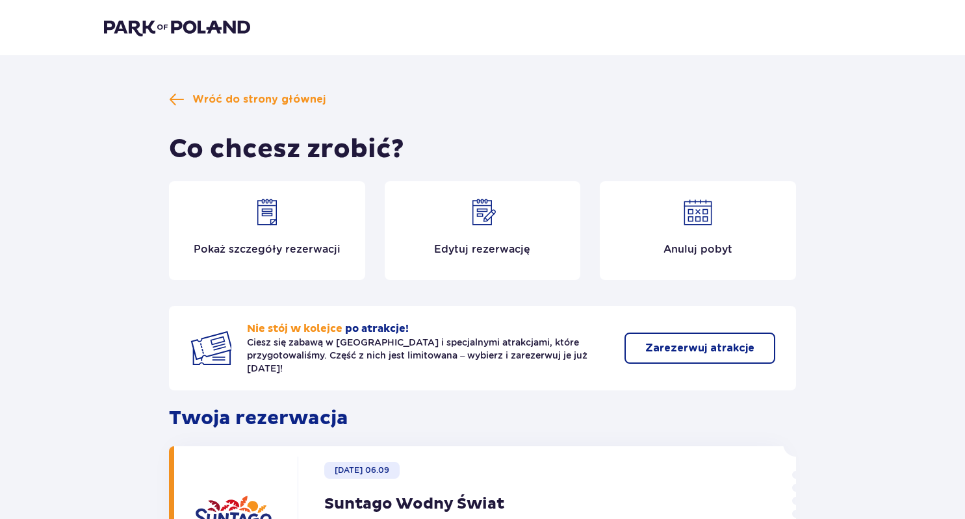
click at [687, 217] on img at bounding box center [697, 212] width 31 height 31
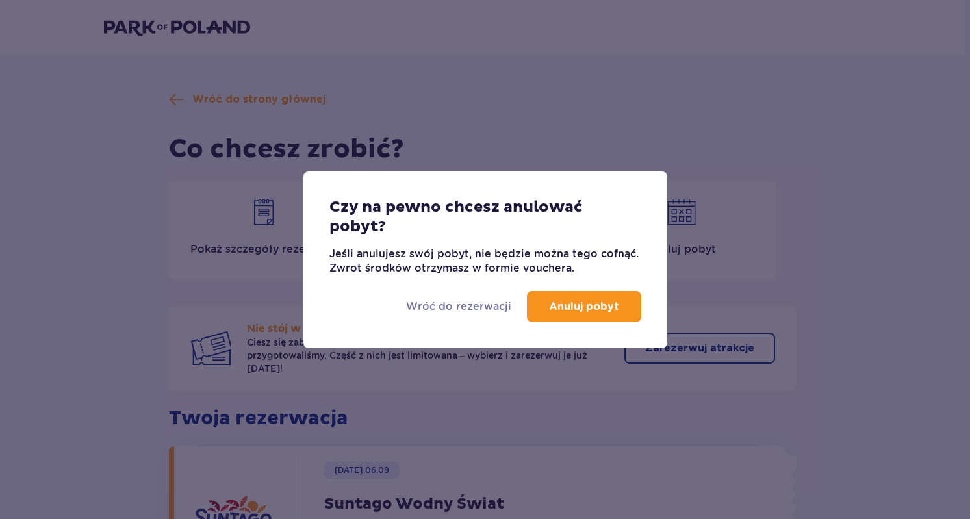
click at [572, 305] on p "Anuluj pobyt" at bounding box center [584, 306] width 70 height 14
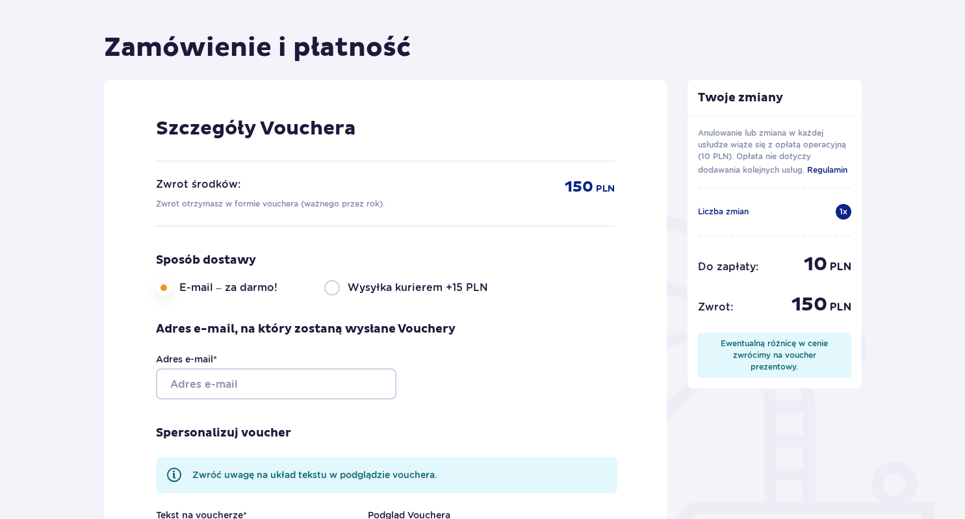
scroll to position [116, 0]
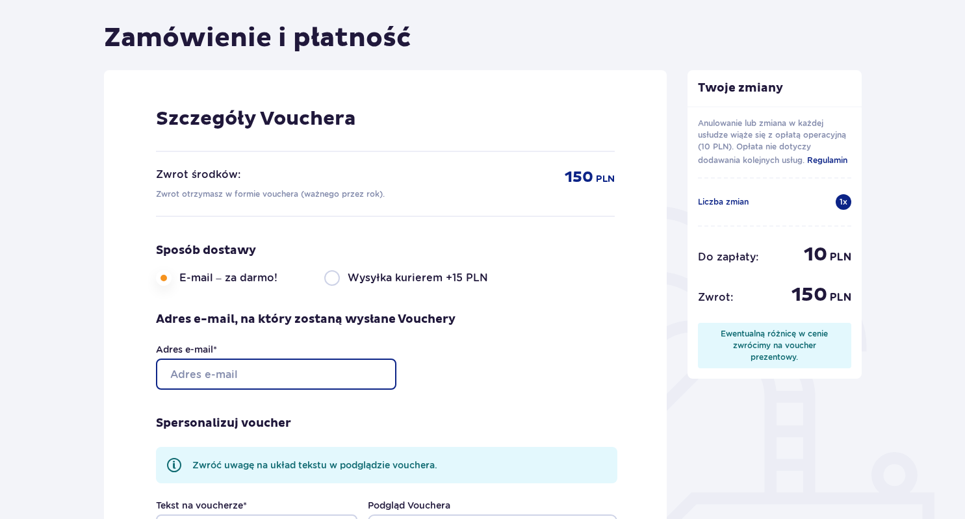
click at [367, 370] on input "Adres e-mail *" at bounding box center [276, 374] width 240 height 31
type input "[EMAIL_ADDRESS][DOMAIN_NAME]"
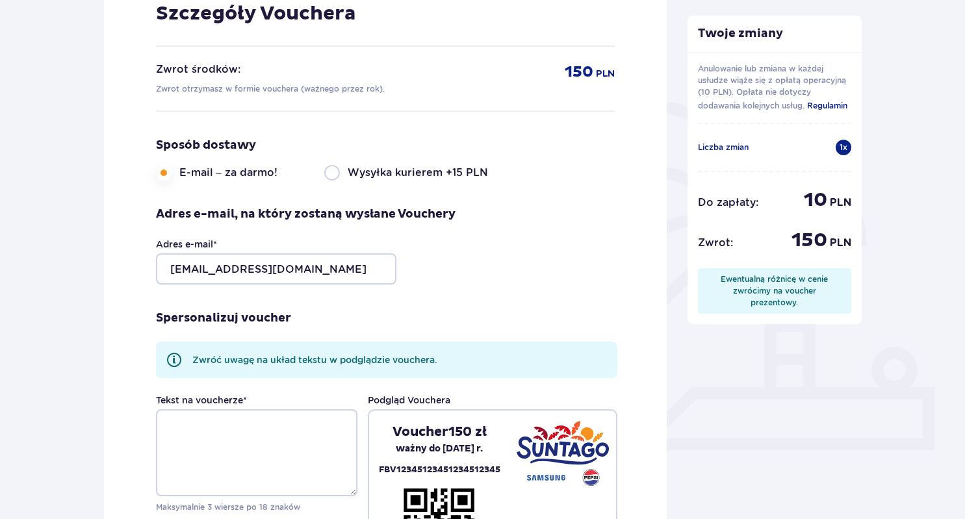
scroll to position [241, 0]
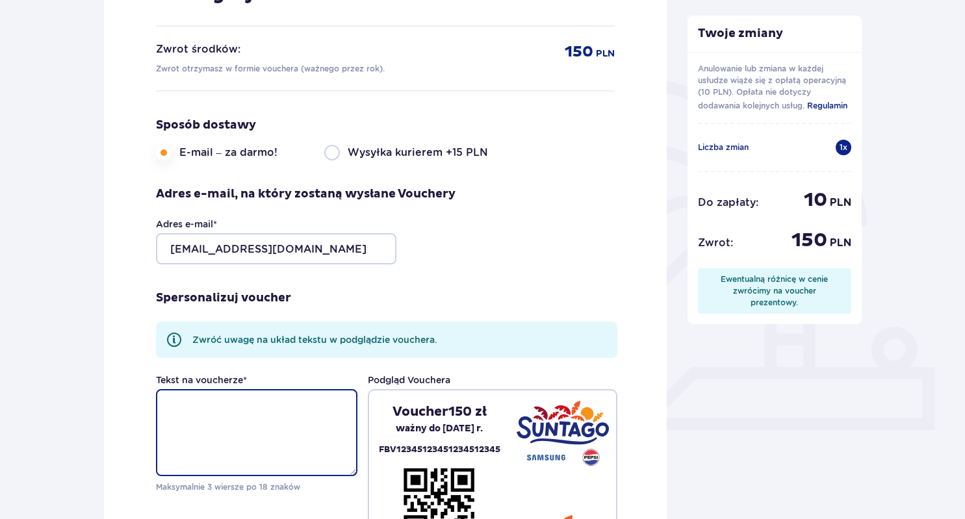
click at [311, 420] on textarea "Tekst na voucherze *" at bounding box center [256, 432] width 201 height 87
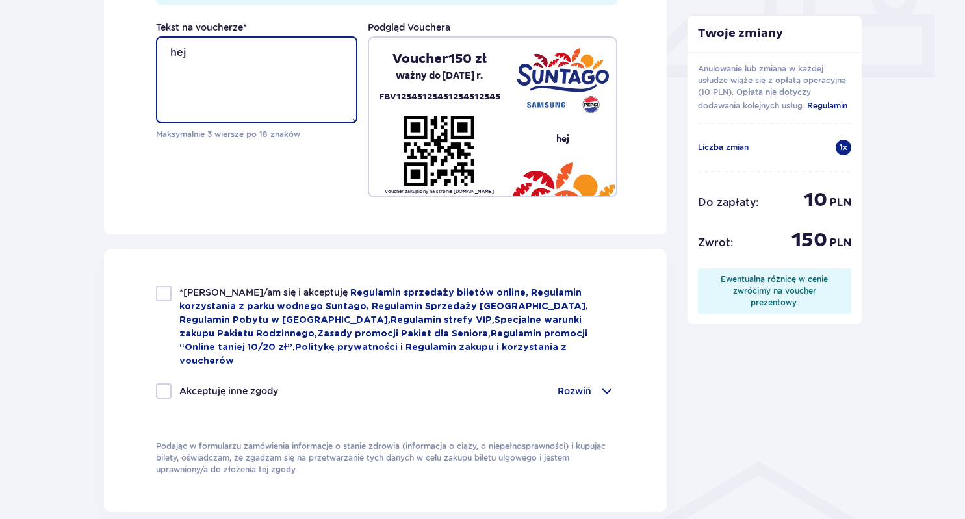
scroll to position [597, 0]
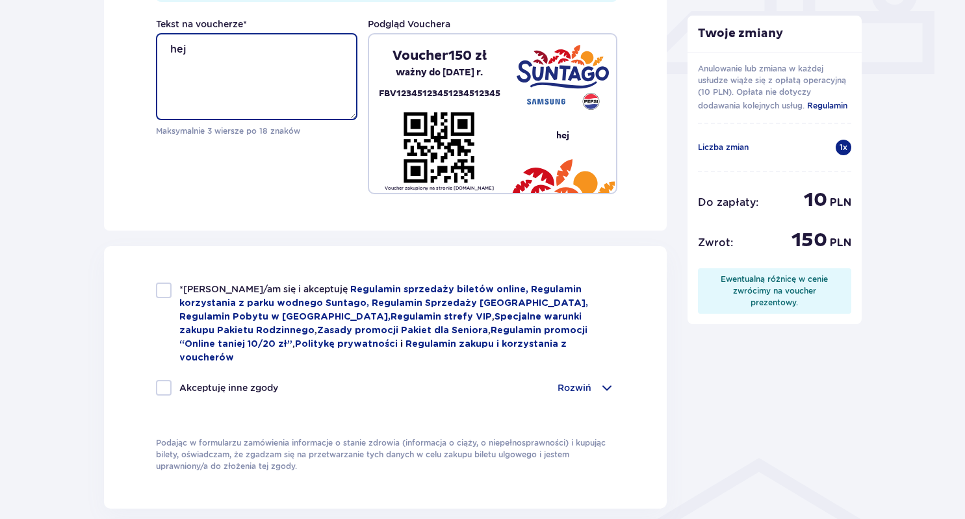
type textarea "hej"
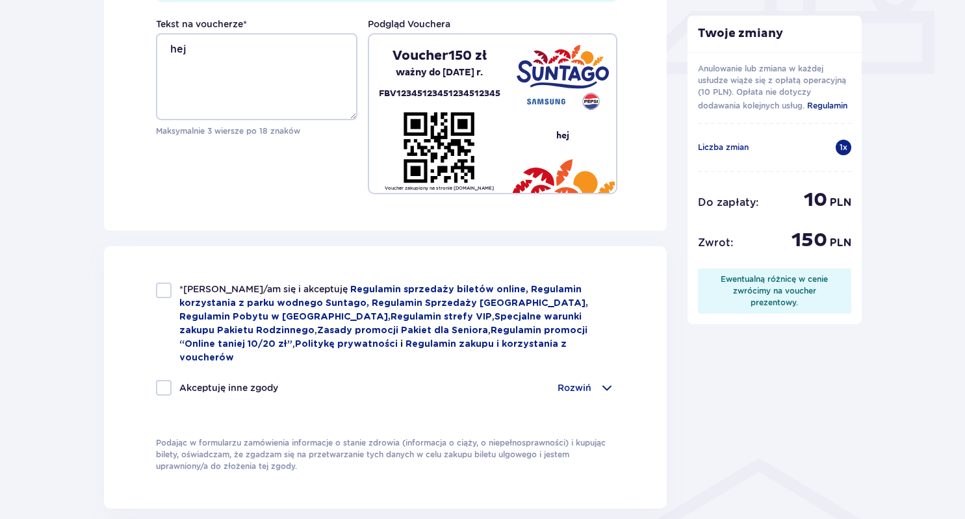
click at [167, 295] on div at bounding box center [164, 291] width 16 height 16
checkbox input "true"
click at [171, 380] on div "Akceptuję inne zgody" at bounding box center [217, 388] width 122 height 16
checkbox input "true"
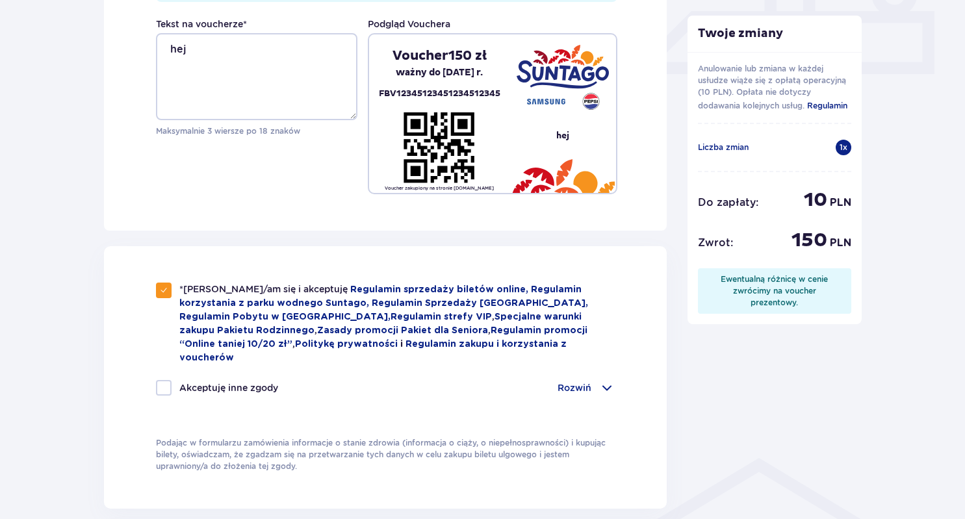
checkbox input "true"
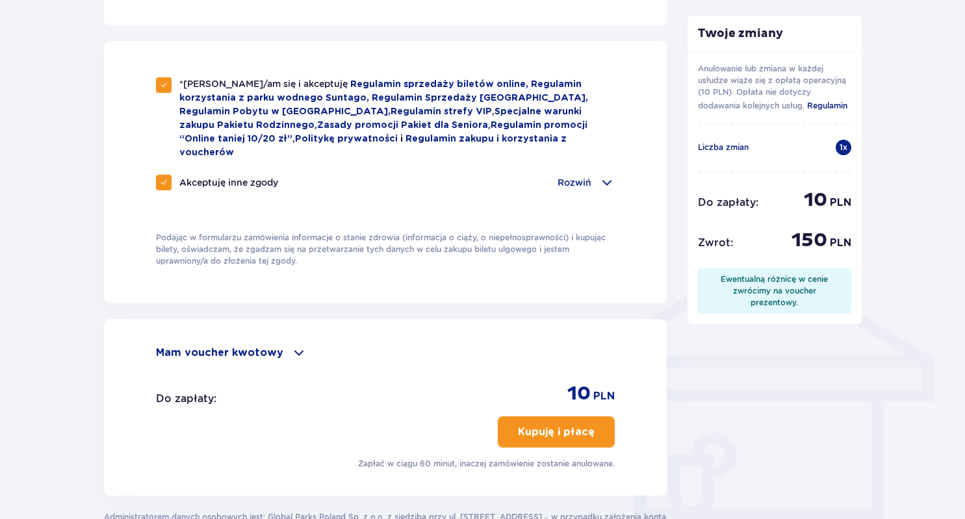
scroll to position [823, 0]
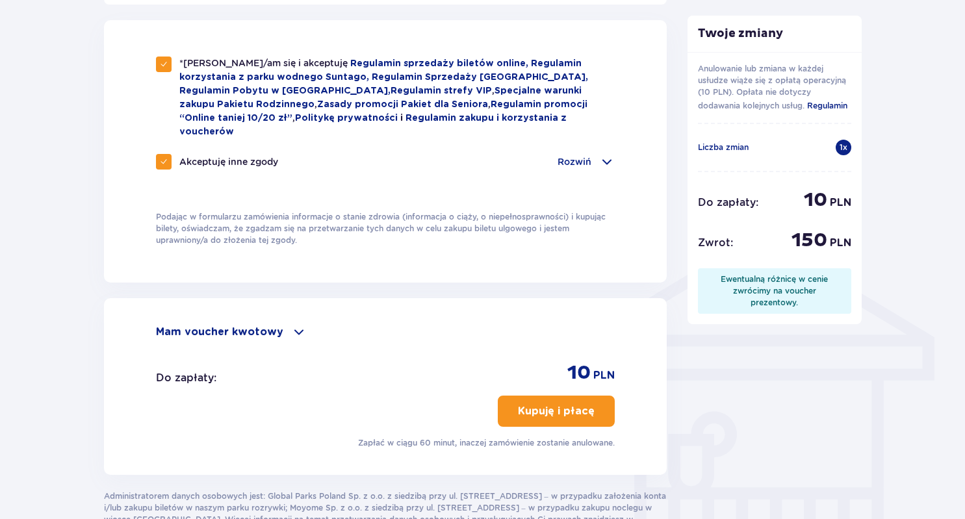
click at [268, 327] on div "Mam voucher kwotowy Zastosuj Do zapłaty : 10 PLN Kupuję i płacę Zapłać w ciągu …" at bounding box center [385, 386] width 563 height 177
click at [272, 325] on p "Mam voucher kwotowy" at bounding box center [219, 332] width 127 height 14
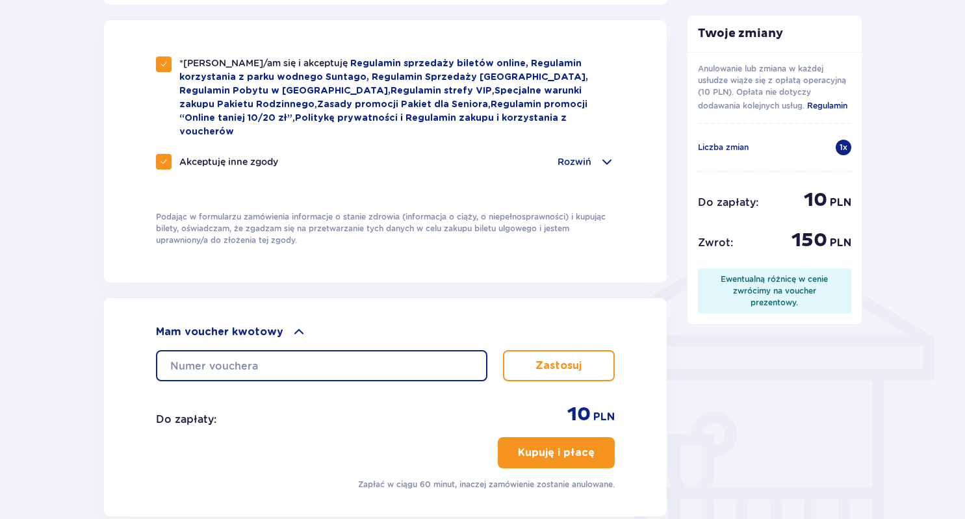
click at [289, 350] on input "text" at bounding box center [321, 365] width 331 height 31
type input "0660007084299420"
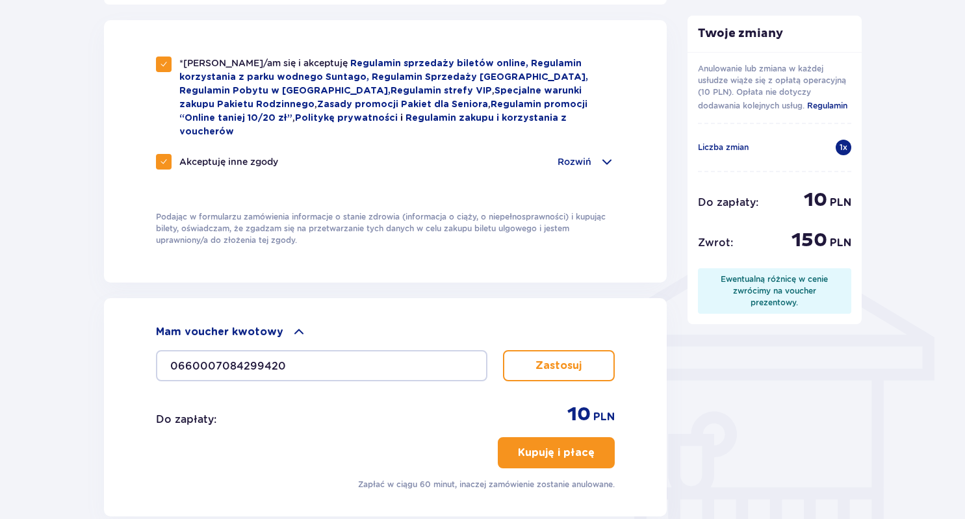
click at [546, 362] on button "Zastosuj" at bounding box center [559, 365] width 112 height 31
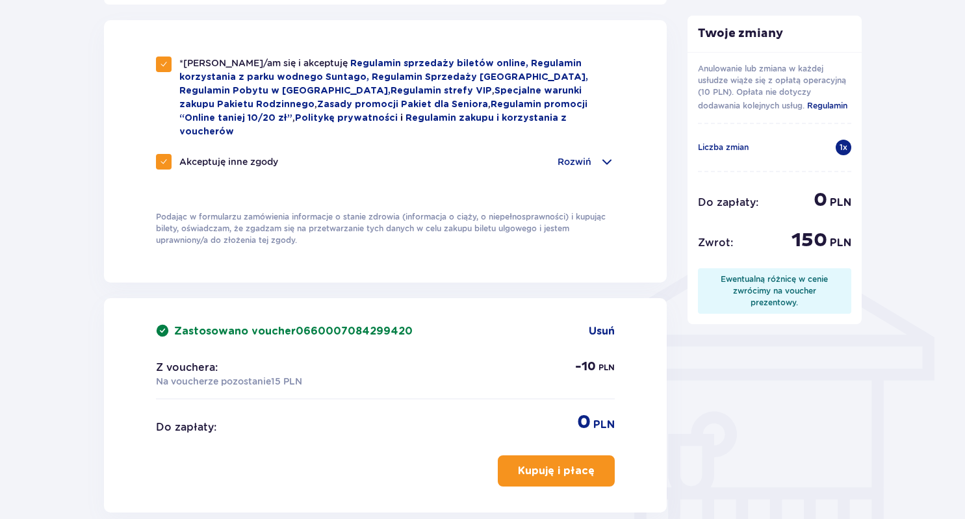
scroll to position [830, 0]
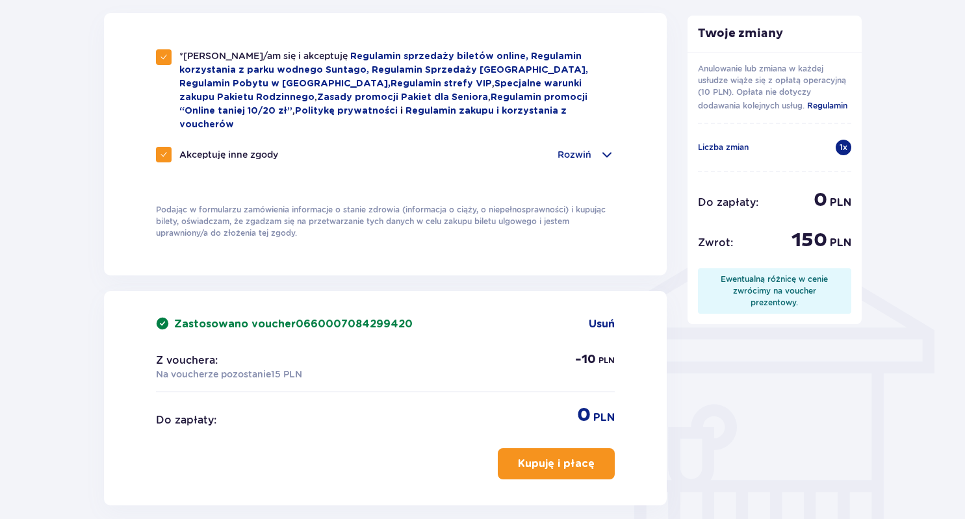
click at [552, 457] on p "Kupuję i płacę" at bounding box center [556, 464] width 77 height 14
